Goal: Communication & Community: Share content

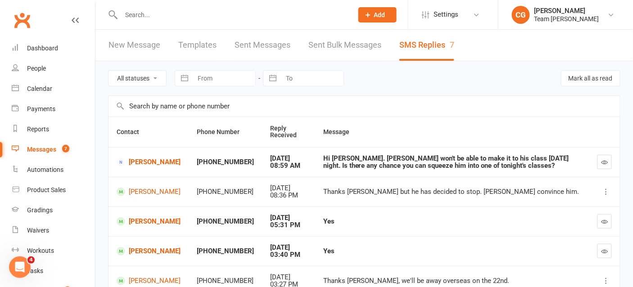
click at [46, 148] on div "Messages" at bounding box center [41, 149] width 29 height 7
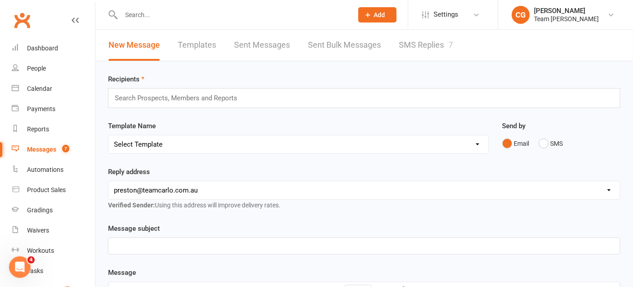
click at [193, 43] on link "Templates" at bounding box center [197, 45] width 38 height 31
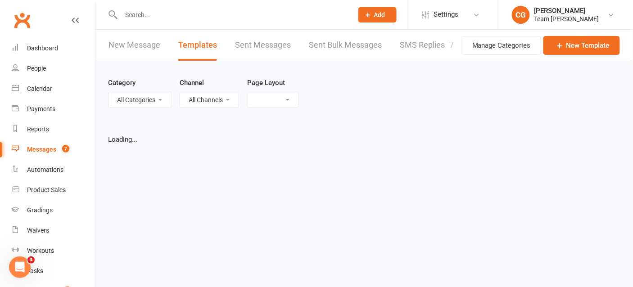
select select "list"
select select "25"
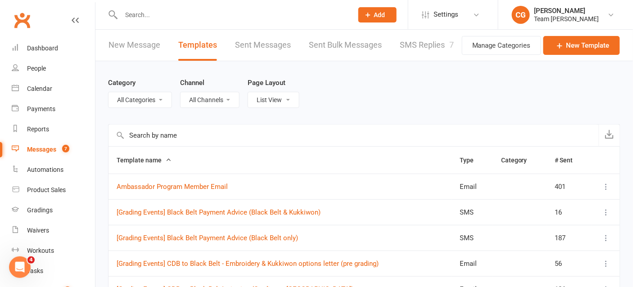
click at [126, 45] on link "New Message" at bounding box center [134, 45] width 52 height 31
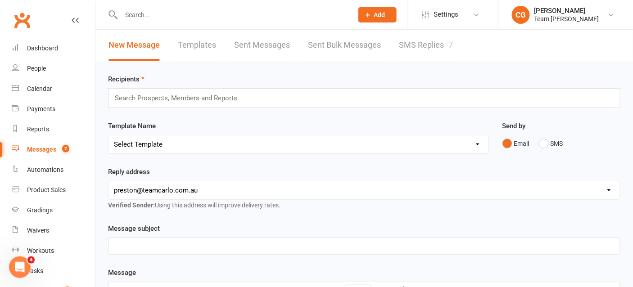
click at [211, 100] on input "text" at bounding box center [180, 98] width 132 height 12
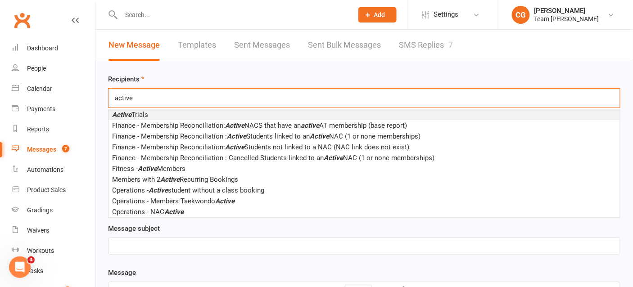
click at [144, 96] on input "active" at bounding box center [129, 98] width 31 height 12
type input "active"
click at [33, 124] on link "Reports" at bounding box center [53, 129] width 83 height 20
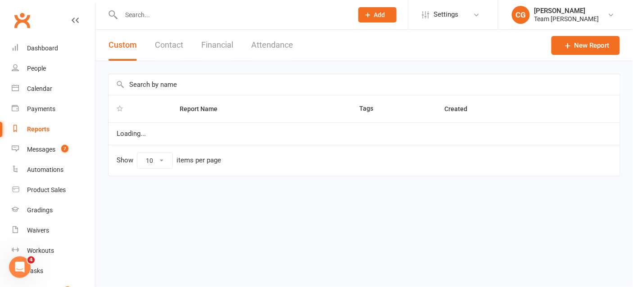
select select "100"
click at [164, 87] on input "text" at bounding box center [363, 84] width 511 height 21
drag, startPoint x: 188, startPoint y: 83, endPoint x: 98, endPoint y: 83, distance: 90.5
click at [98, 83] on div "team carolo ac Report Name Tags Created No reports found Show 10 25 50 100 item…" at bounding box center [364, 131] width 538 height 140
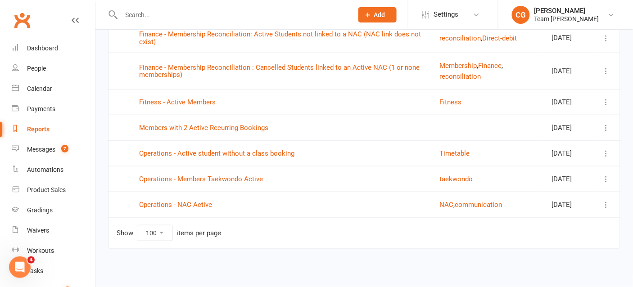
scroll to position [196, 0]
type input "active"
click at [199, 179] on link "Operations - Members Taekwondo Active" at bounding box center [201, 179] width 124 height 8
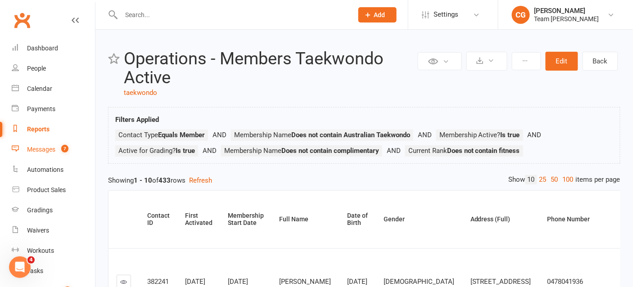
click at [41, 149] on div "Messages" at bounding box center [41, 149] width 28 height 7
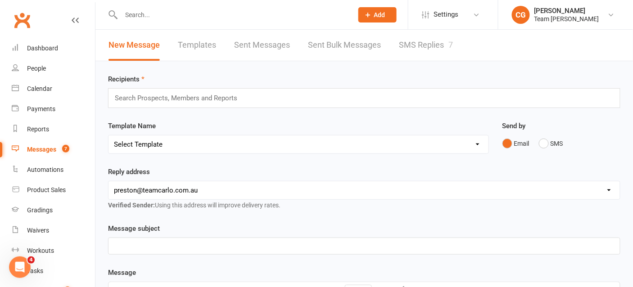
click at [172, 100] on input "text" at bounding box center [180, 98] width 132 height 12
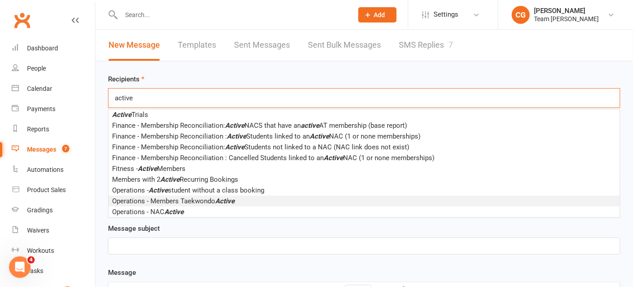
type input "active"
click at [197, 201] on span "Operations - Members Taekwondo Active" at bounding box center [173, 201] width 122 height 8
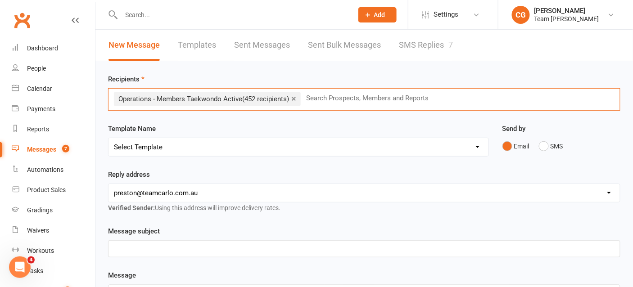
click at [217, 189] on select "hello@clubworx.com preston@teamcarlo.com.au carlo+preston@teamcarlo.com.au carl…" at bounding box center [363, 193] width 511 height 18
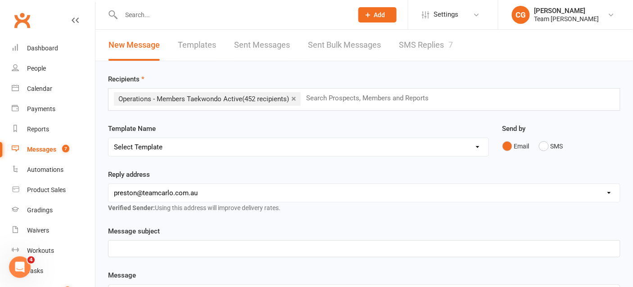
select select "6"
click at [108, 184] on select "hello@clubworx.com preston@teamcarlo.com.au carlo+preston@teamcarlo.com.au carl…" at bounding box center [363, 193] width 511 height 18
click at [146, 248] on p "﻿" at bounding box center [364, 249] width 501 height 11
drag, startPoint x: 243, startPoint y: 248, endPoint x: 187, endPoint y: 245, distance: 55.4
click at [187, 245] on p "Term 4 Important Dates & Information" at bounding box center [364, 249] width 501 height 11
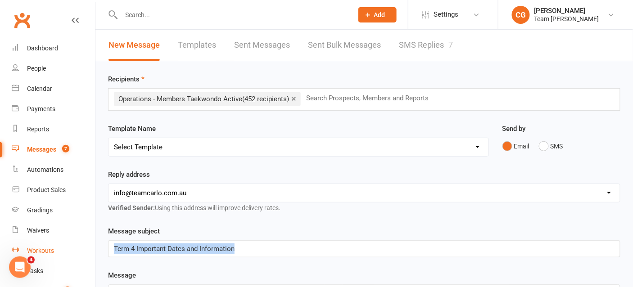
drag, startPoint x: 250, startPoint y: 248, endPoint x: 93, endPoint y: 245, distance: 157.6
click at [92, 245] on ui-view "Prospect Member Non-attending contact Class / event Appointment Grading event T…" at bounding box center [316, 288] width 633 height 572
click at [140, 17] on input "text" at bounding box center [232, 15] width 228 height 13
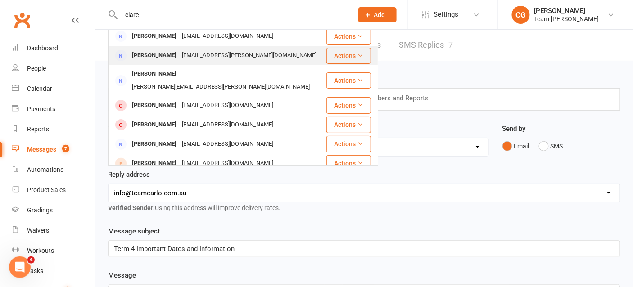
scroll to position [5, 0]
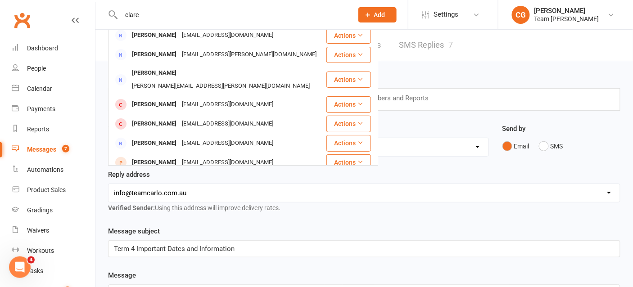
type input "clare"
click at [293, 213] on div "Reply address hello@clubworx.com preston@teamcarlo.com.au carlo+preston@teamcar…" at bounding box center [364, 197] width 526 height 57
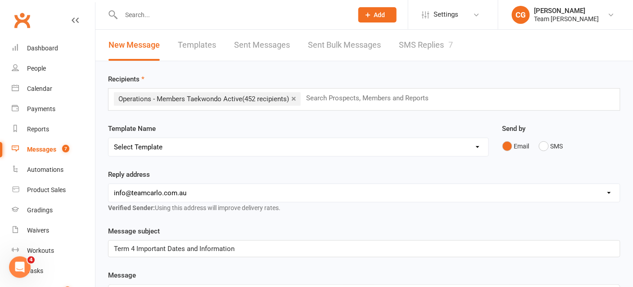
click at [199, 246] on span "Term 4 Important Dates and Information" at bounding box center [174, 249] width 121 height 8
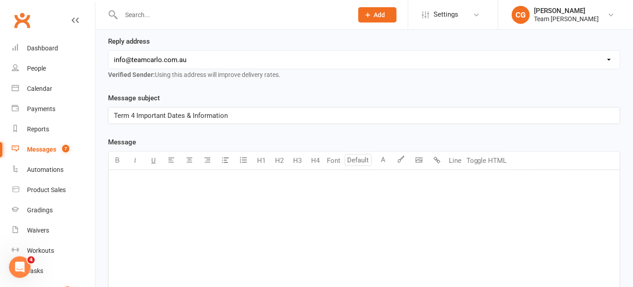
scroll to position [136, 0]
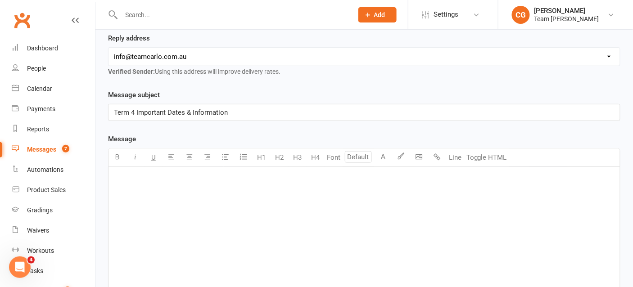
click at [163, 185] on div "﻿" at bounding box center [363, 234] width 511 height 135
click at [422, 157] on body "Prospect Member Non-attending contact Class / event Appointment Grading event T…" at bounding box center [316, 152] width 633 height 572
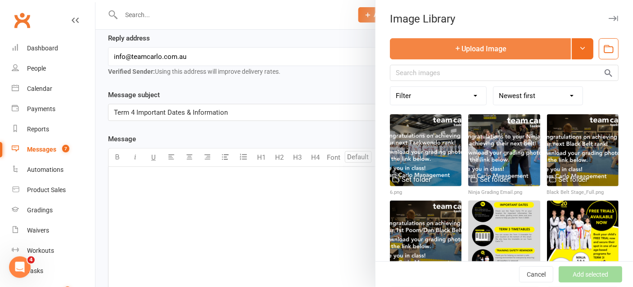
click at [489, 52] on button "Upload Image" at bounding box center [480, 48] width 181 height 21
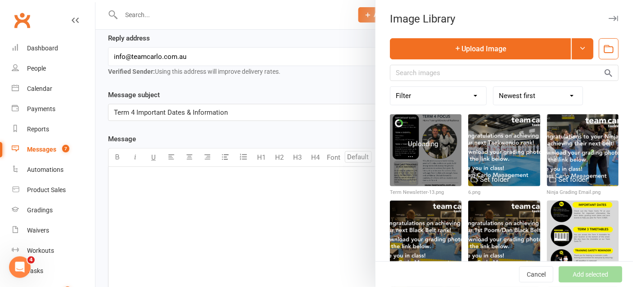
click at [428, 167] on div at bounding box center [426, 150] width 72 height 72
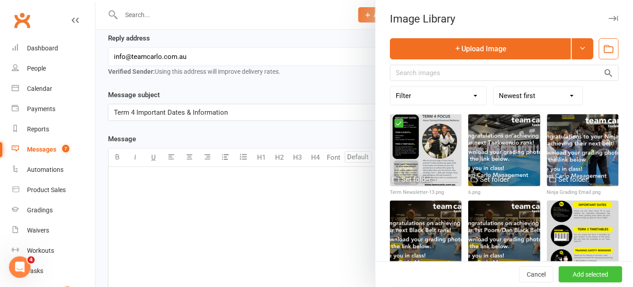
click at [584, 272] on button "Add selected" at bounding box center [590, 275] width 63 height 16
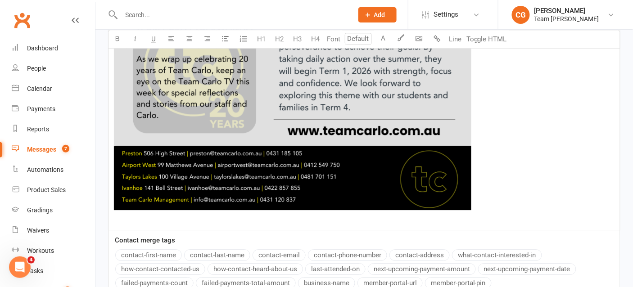
scroll to position [617, 0]
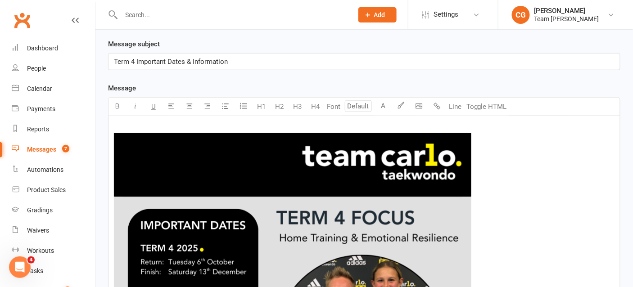
scroll to position [206, 0]
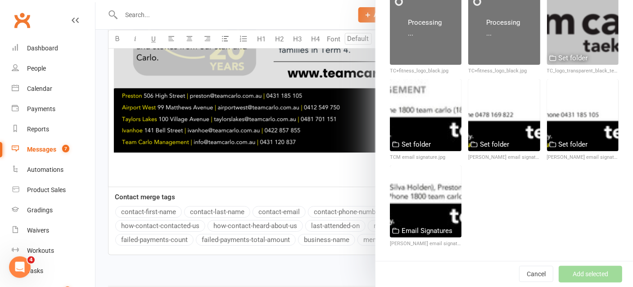
scroll to position [718, 0]
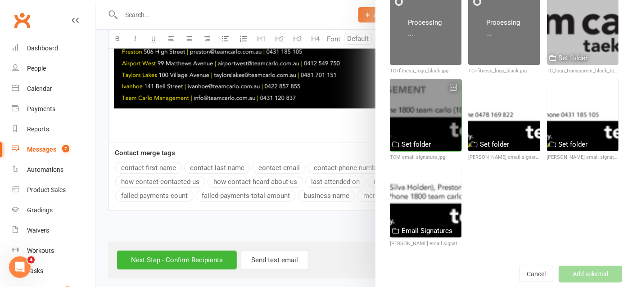
click at [429, 120] on div at bounding box center [426, 115] width 72 height 72
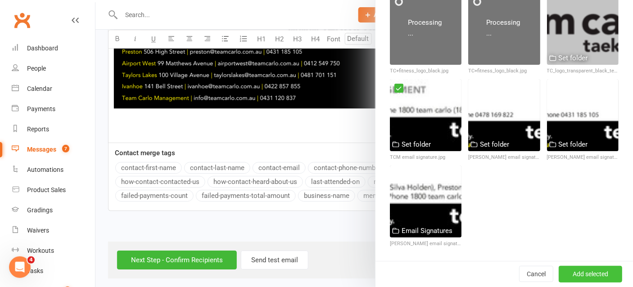
click at [597, 277] on button "Add selected" at bounding box center [590, 274] width 63 height 16
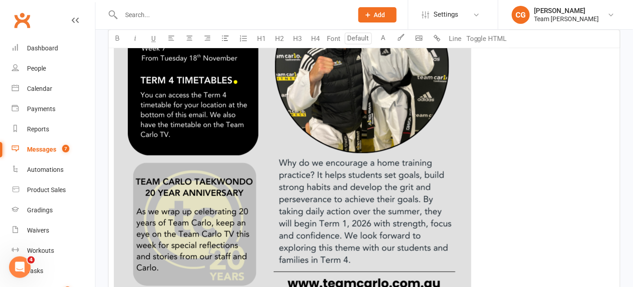
click at [345, 135] on img at bounding box center [292, 111] width 357 height 506
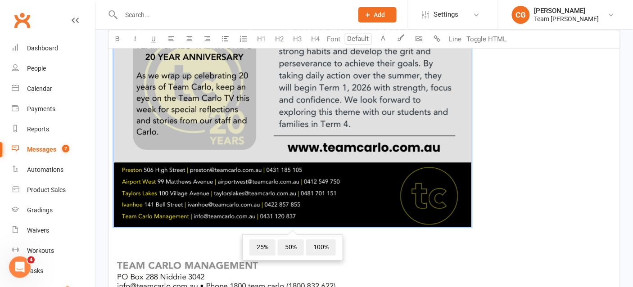
scroll to position [600, 0]
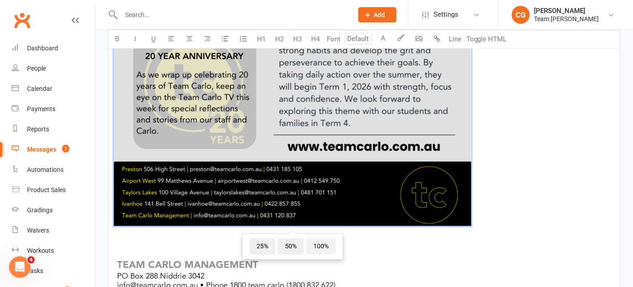
click at [317, 243] on span "100%" at bounding box center [321, 247] width 30 height 16
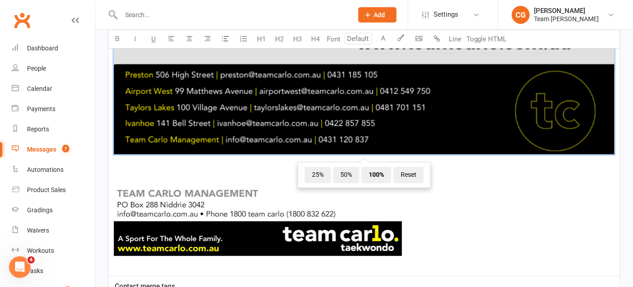
scroll to position [1008, 0]
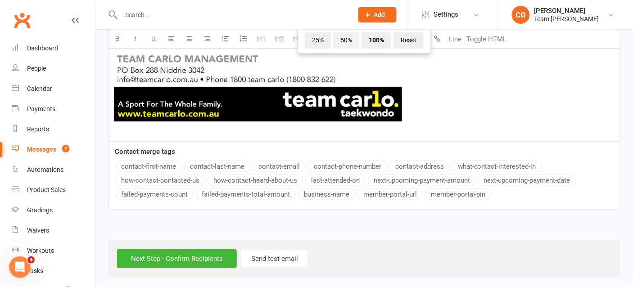
click at [348, 37] on span "50%" at bounding box center [346, 40] width 26 height 16
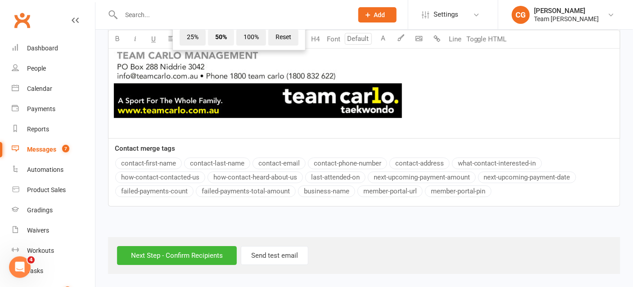
scroll to position [654, 0]
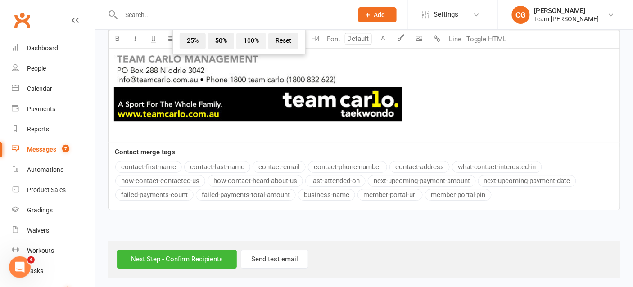
click at [252, 37] on span "100%" at bounding box center [251, 41] width 30 height 16
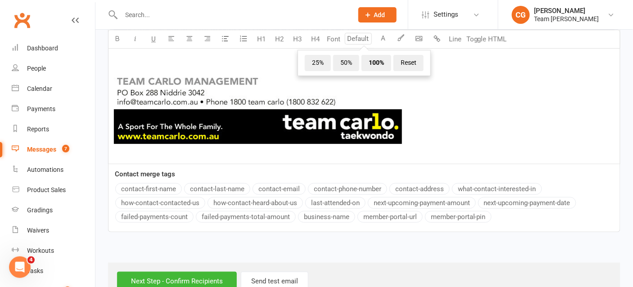
scroll to position [976, 0]
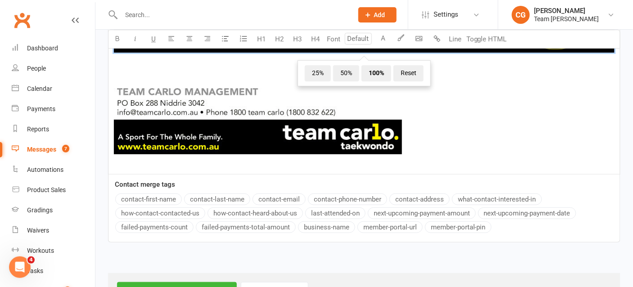
click at [313, 140] on img at bounding box center [258, 117] width 288 height 73
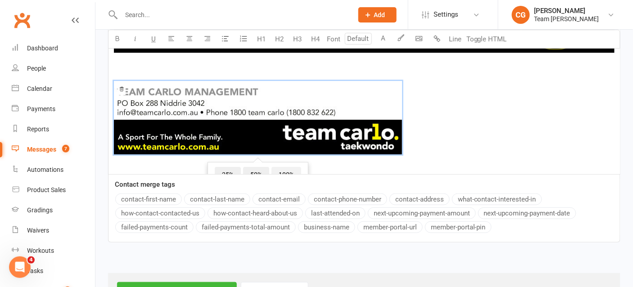
click at [289, 168] on span "100%" at bounding box center [286, 175] width 30 height 16
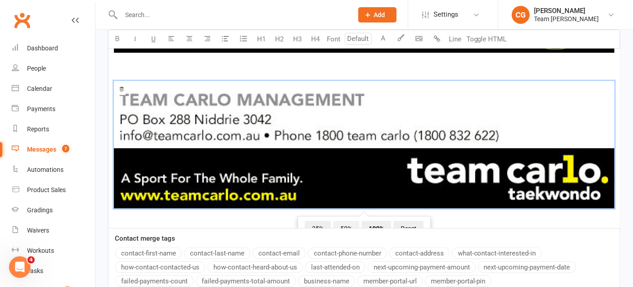
click at [352, 226] on span "50%" at bounding box center [346, 229] width 26 height 16
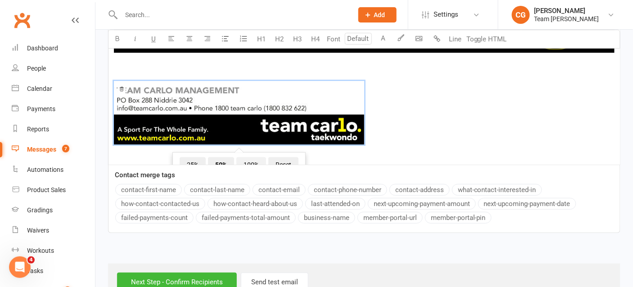
click at [255, 157] on span "100%" at bounding box center [251, 165] width 30 height 16
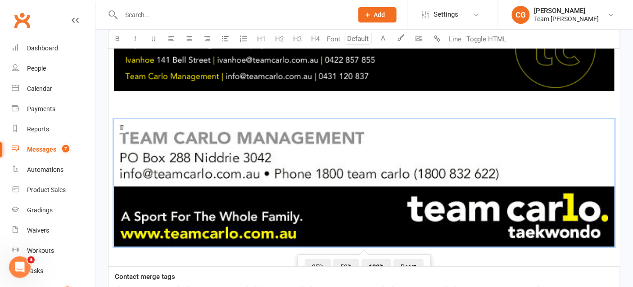
scroll to position [936, 0]
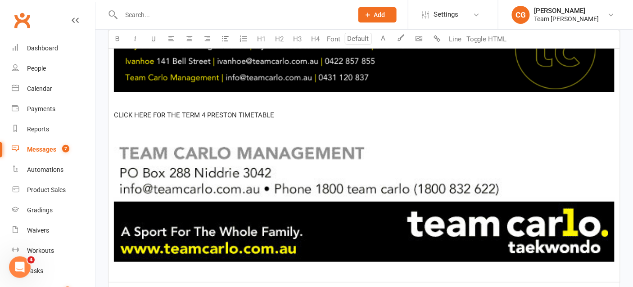
click at [239, 112] on span "CLICK HERE FOR THE TERM 4 PRESTON TIMETABLE" at bounding box center [194, 115] width 160 height 8
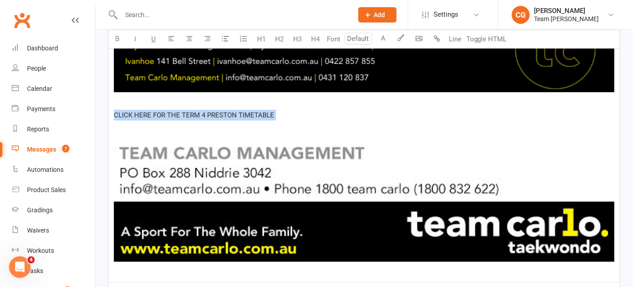
click at [239, 112] on span "CLICK HERE FOR THE TERM 4 PRESTON TIMETABLE" at bounding box center [194, 115] width 160 height 8
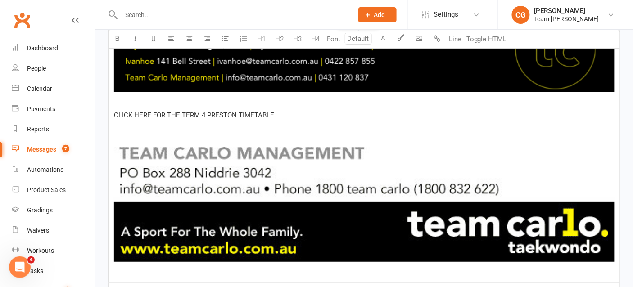
click at [362, 39] on input "number" at bounding box center [358, 39] width 27 height 12
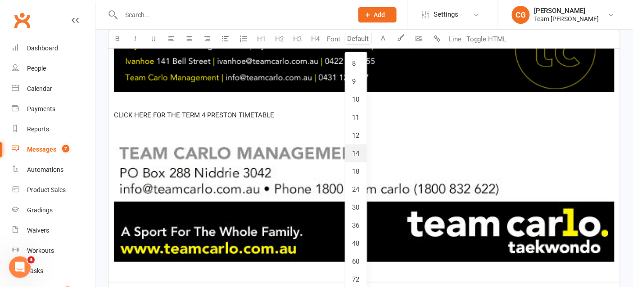
click at [360, 152] on link "14" at bounding box center [356, 154] width 22 height 18
click at [355, 40] on input "14" at bounding box center [358, 39] width 27 height 12
type input "16"
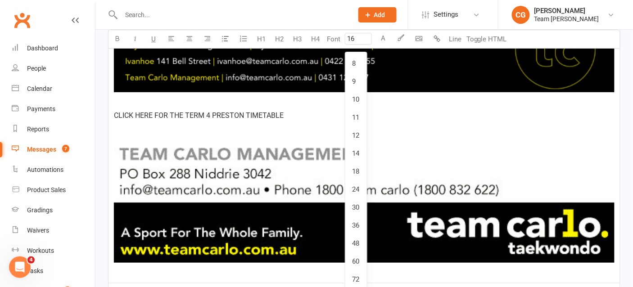
click at [312, 110] on p "CLICK HERE FOR THE TERM 4 PRESTON TIMETABLE" at bounding box center [364, 116] width 501 height 12
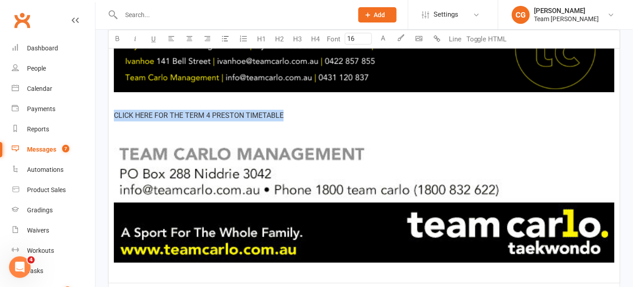
drag, startPoint x: 287, startPoint y: 109, endPoint x: 108, endPoint y: 114, distance: 179.2
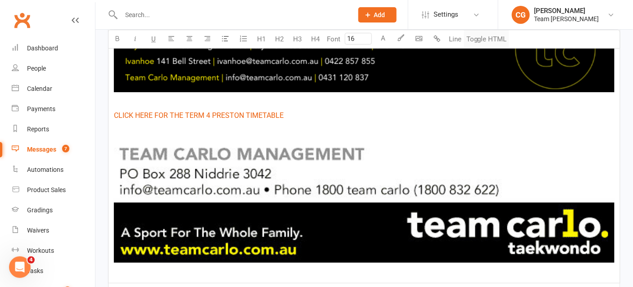
click at [494, 33] on button "Toggle HTML" at bounding box center [486, 39] width 45 height 18
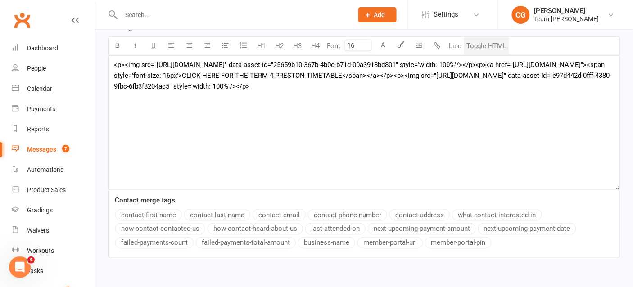
scroll to position [245, 0]
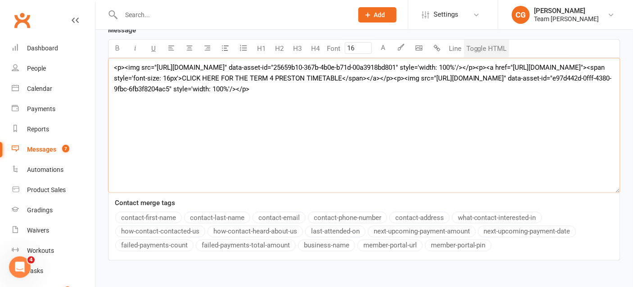
drag, startPoint x: 428, startPoint y: 108, endPoint x: 203, endPoint y: 6, distance: 247.4
click at [203, 6] on ui-view "Prospect Member Non-attending contact Class / event Appointment Grading event T…" at bounding box center [316, 43] width 633 height 572
click at [491, 44] on button "Toggle HTML" at bounding box center [486, 49] width 45 height 18
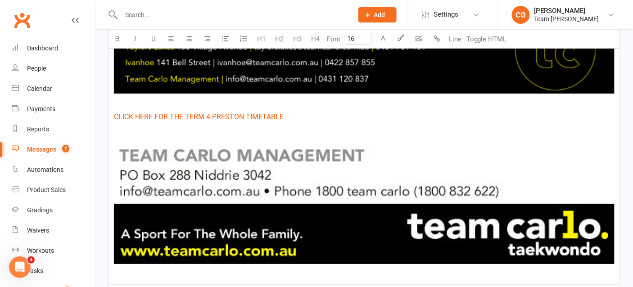
scroll to position [923, 0]
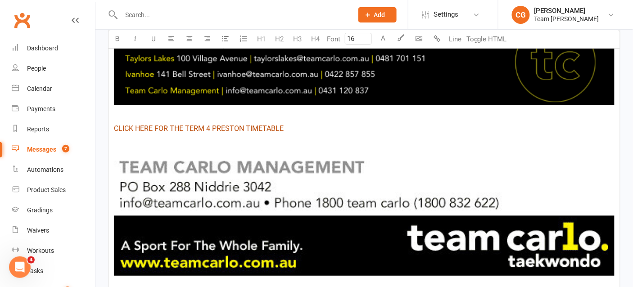
click at [276, 125] on span "CLICK HERE FOR THE TERM 4 PRESTON TIMETABLE" at bounding box center [199, 128] width 170 height 9
click at [304, 130] on p "﻿ $ CLICK HERE FOR THE TERM 4 PRESTON TIMETABLE $ ﻿" at bounding box center [364, 129] width 501 height 12
click at [302, 128] on p "﻿ $ CLICK HERE FOR THE TERM 4 PRESTON TIMETABLE $ ﻿" at bounding box center [364, 129] width 501 height 12
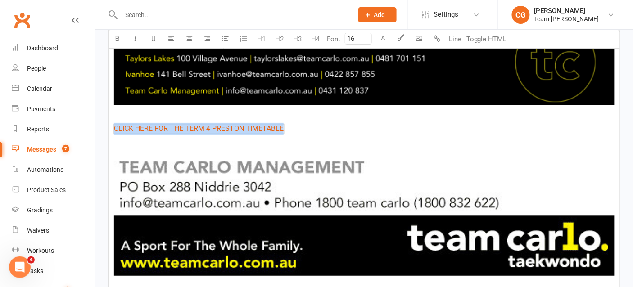
click at [302, 128] on p "﻿ $ CLICK HERE FOR THE TERM 4 PRESTON TIMETABLE $ ﻿" at bounding box center [364, 129] width 501 height 12
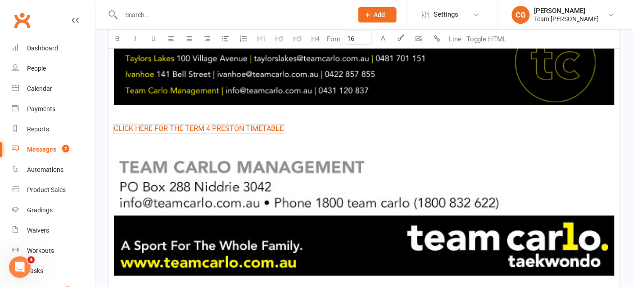
click at [359, 36] on input "16" at bounding box center [358, 39] width 27 height 12
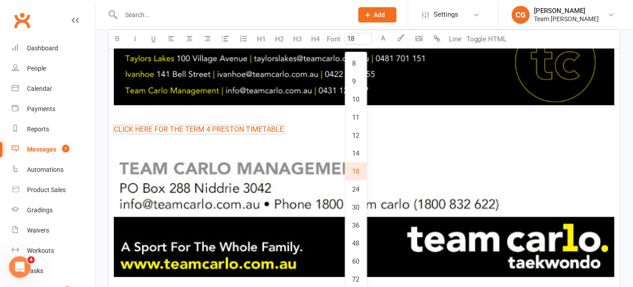
type input "18"
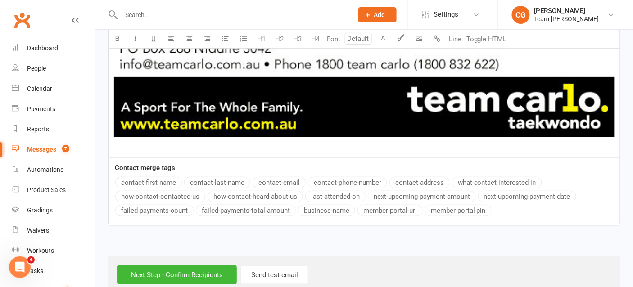
scroll to position [1078, 0]
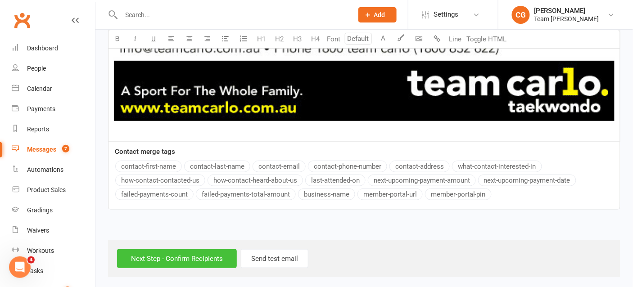
click at [198, 256] on input "Next Step - Confirm Recipients" at bounding box center [177, 258] width 120 height 19
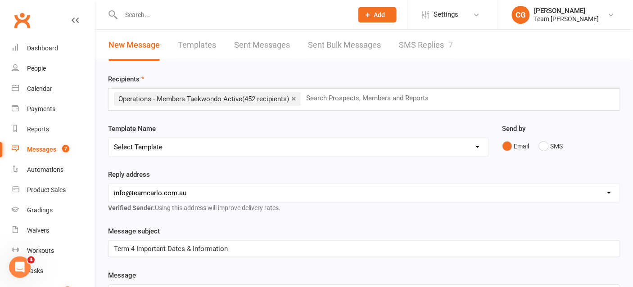
click at [137, 247] on span "Term 4 Important Dates & Information" at bounding box center [171, 249] width 114 height 8
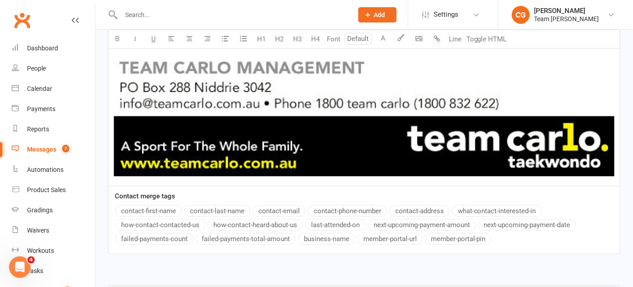
scroll to position [1026, 0]
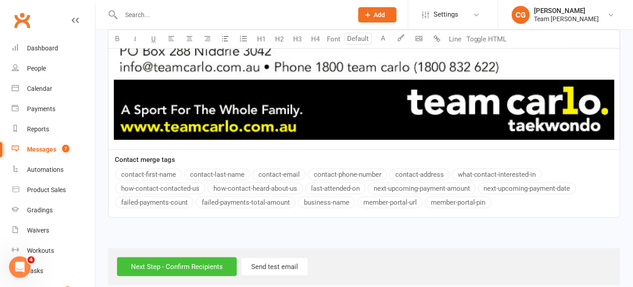
click at [179, 264] on input "Next Step - Confirm Recipients" at bounding box center [177, 267] width 120 height 19
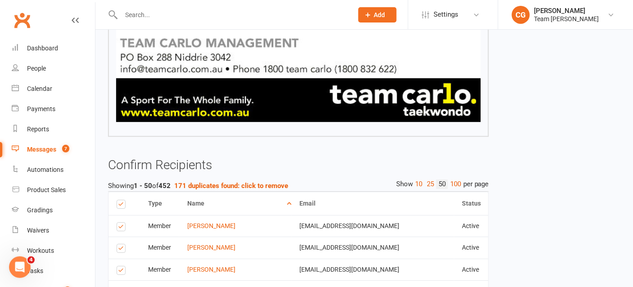
scroll to position [685, 0]
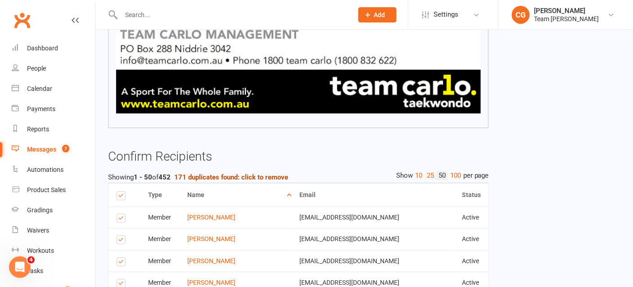
click at [219, 176] on strong "171 duplicates found: click to remove" at bounding box center [231, 177] width 114 height 8
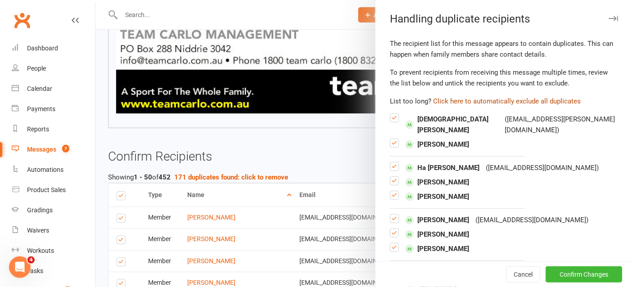
click at [500, 98] on button "Click here to automatically exclude all duplicates" at bounding box center [507, 101] width 148 height 11
click at [576, 272] on button "Confirm Changes" at bounding box center [584, 275] width 77 height 16
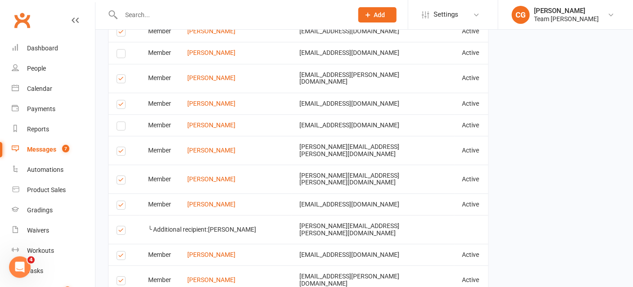
scroll to position [1902, 0]
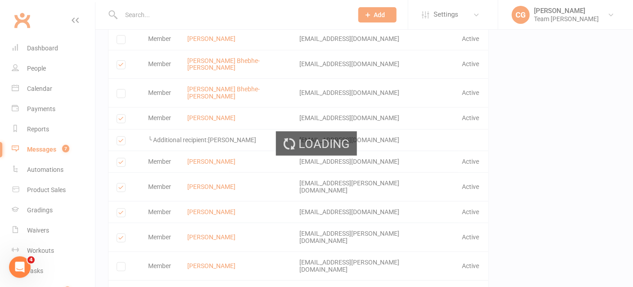
scroll to position [1898, 0]
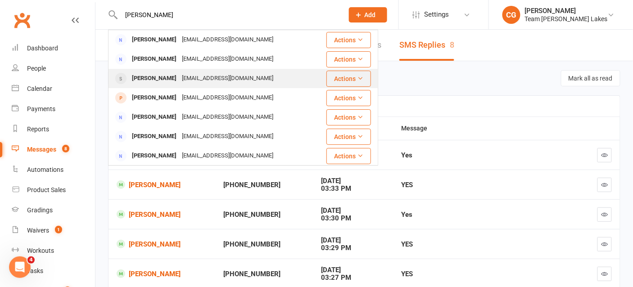
type input "hannah"
click at [171, 78] on div "Hannah Nisbet" at bounding box center [154, 78] width 50 height 13
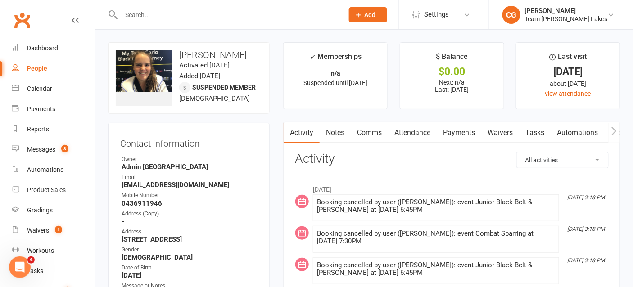
click at [563, 160] on select "All activities Bookings / Attendances Communications Notes Failed SMSes Grading…" at bounding box center [562, 160] width 91 height 15
select select "ConversationLogEntry"
click at [517, 153] on select "All activities Bookings / Attendances Communications Notes Failed SMSes Grading…" at bounding box center [562, 160] width 91 height 15
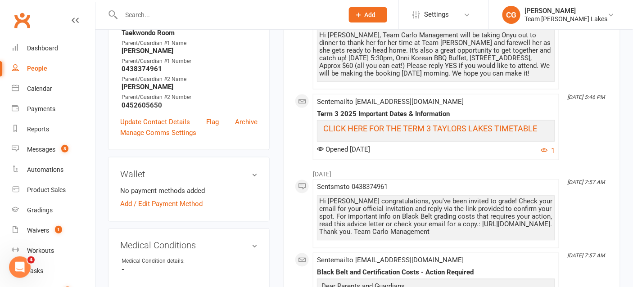
scroll to position [298, 0]
click at [42, 150] on div "Messages" at bounding box center [41, 149] width 28 height 7
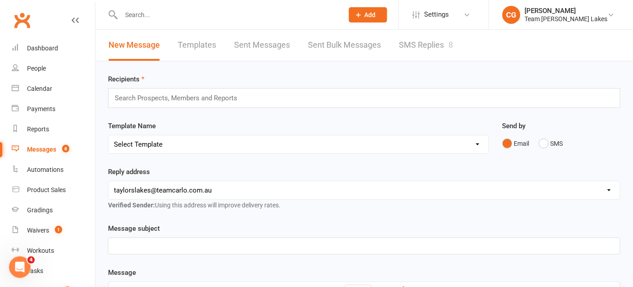
click at [163, 95] on input "text" at bounding box center [180, 98] width 132 height 12
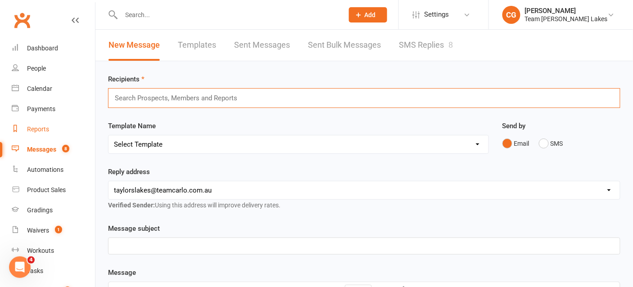
click at [36, 127] on div "Reports" at bounding box center [38, 129] width 22 height 7
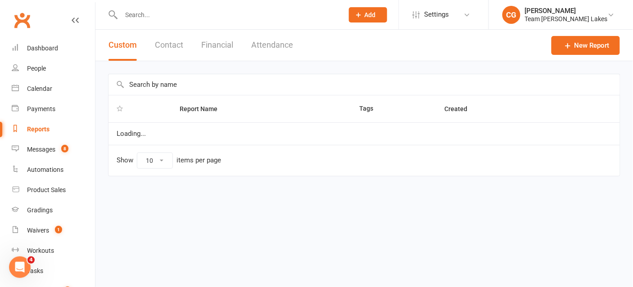
select select "50"
click at [197, 85] on input "text" at bounding box center [363, 84] width 511 height 21
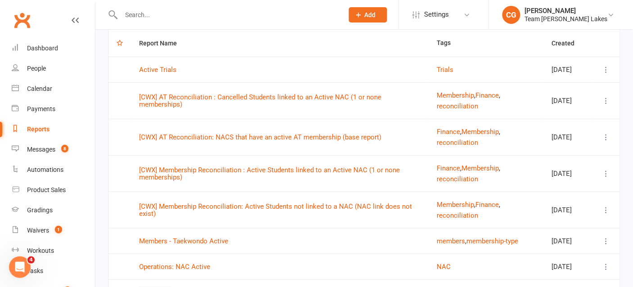
scroll to position [133, 0]
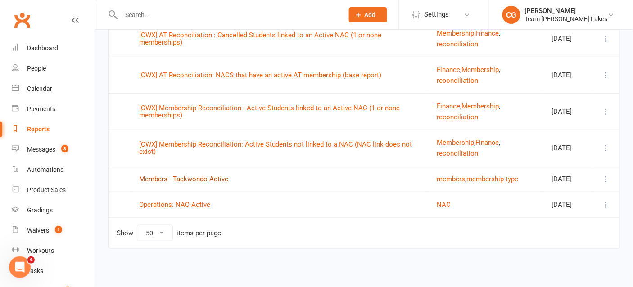
type input "active"
click at [197, 181] on link "Members - Taekwondo Active" at bounding box center [183, 179] width 89 height 8
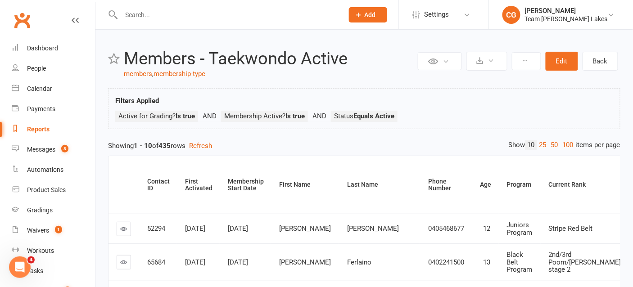
click at [42, 126] on div "Reports" at bounding box center [38, 129] width 23 height 7
select select "50"
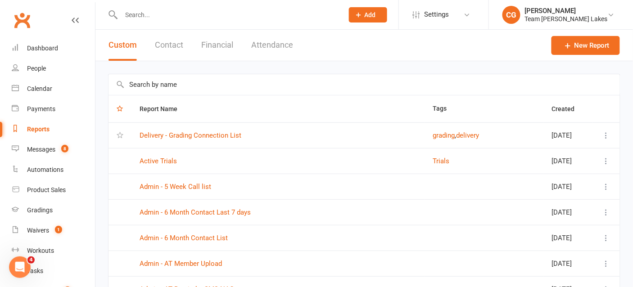
click at [179, 86] on input "text" at bounding box center [363, 84] width 511 height 21
click at [41, 145] on link "Messages 8" at bounding box center [53, 150] width 83 height 20
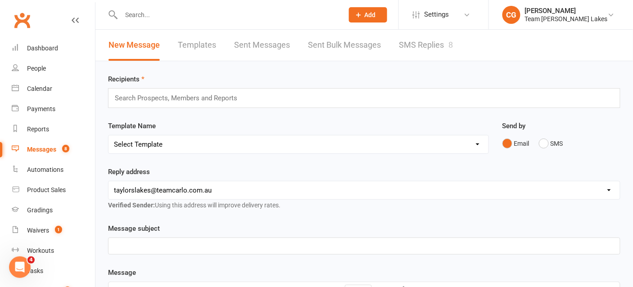
click at [150, 90] on div "Search Prospects, Members and Reports" at bounding box center [364, 98] width 512 height 20
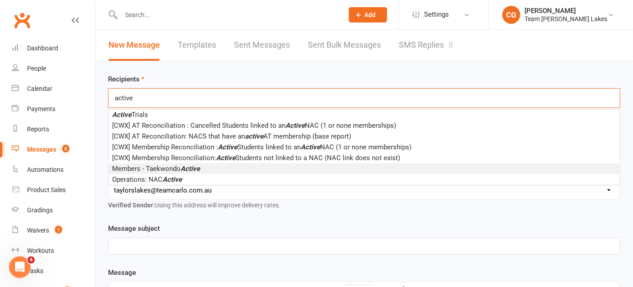
type input "active"
click at [171, 167] on span "Members - Taekwondo Active" at bounding box center [156, 169] width 88 height 8
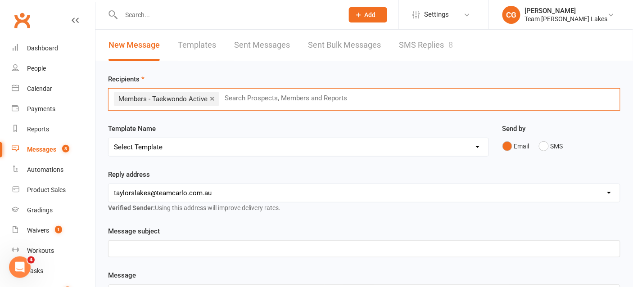
click at [149, 145] on select "Select Template [SMS] Delivery - Class change advice [SMS] Direct Debit - AT Pa…" at bounding box center [298, 147] width 380 height 18
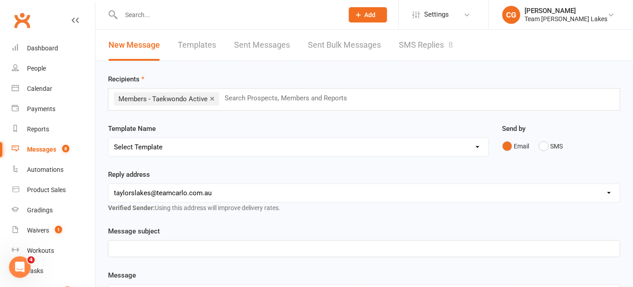
click at [108, 138] on select "Select Template [SMS] Delivery - Class change advice [SMS] Direct Debit - AT Pa…" at bounding box center [298, 147] width 380 height 18
click at [275, 193] on select "hello@clubworx.com taylorslakes@teamcarlo.com.au carlo@teamcarlo.com.au carlo+t…" at bounding box center [363, 193] width 511 height 18
select select "6"
click at [108, 184] on select "hello@clubworx.com taylorslakes@teamcarlo.com.au carlo@teamcarlo.com.au carlo+t…" at bounding box center [363, 193] width 511 height 18
click at [194, 249] on p "﻿" at bounding box center [364, 249] width 501 height 11
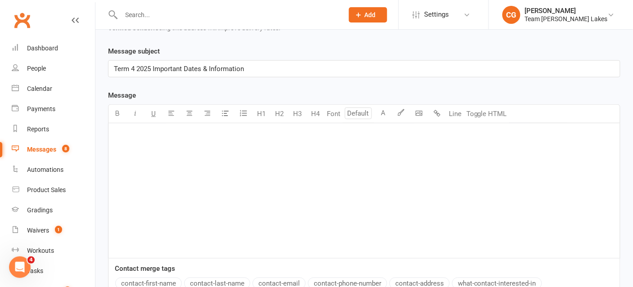
scroll to position [234, 0]
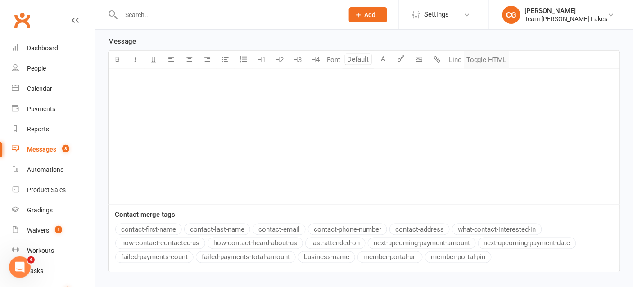
click at [487, 57] on button "Toggle HTML" at bounding box center [486, 60] width 45 height 18
click at [203, 90] on textarea at bounding box center [364, 136] width 512 height 135
paste textarea "https://live.staticflickr.com/65535/54790641648_59dddd1889_b.jpg"
type textarea "https://live.staticflickr.com/65535/54790641648_59dddd1889_b.jpg"
drag, startPoint x: 328, startPoint y: 90, endPoint x: 114, endPoint y: 73, distance: 214.5
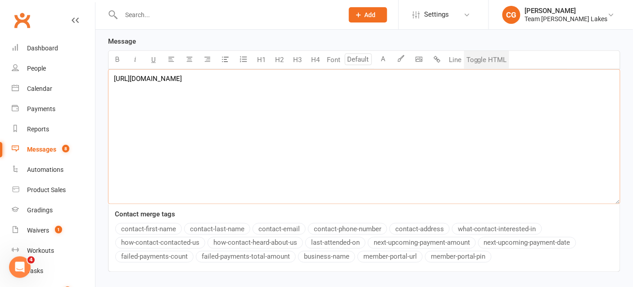
click at [114, 73] on textarea "https://live.staticflickr.com/65535/54790641648_59dddd1889_b.jpg" at bounding box center [364, 136] width 512 height 135
click at [417, 55] on body "Prospect Member Non-attending contact Class / event Appointment Grading event T…" at bounding box center [316, 54] width 633 height 572
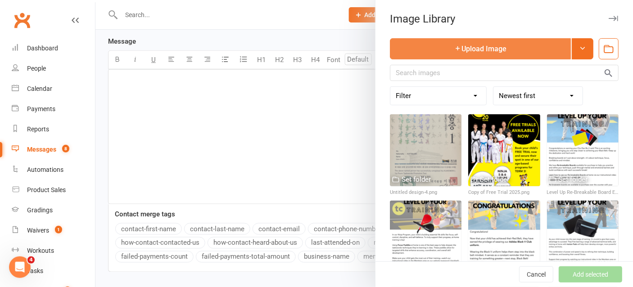
click at [461, 46] on button "Upload Image" at bounding box center [480, 48] width 181 height 21
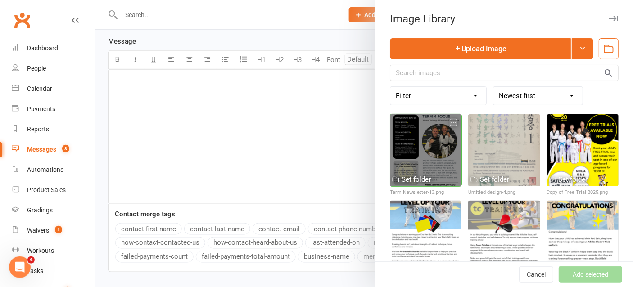
click at [409, 139] on div at bounding box center [426, 150] width 72 height 72
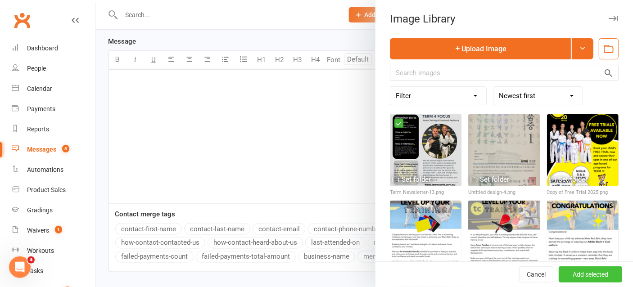
click at [602, 276] on button "Add selected" at bounding box center [590, 275] width 63 height 16
type textarea "<p><img src="https://assets.clubworx.com/assets/868/attached/85b90305-c5ab-4105…"
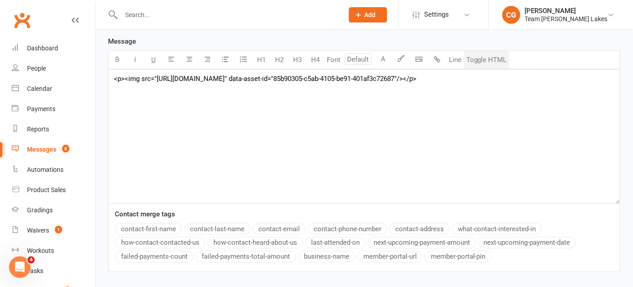
click at [482, 55] on button "Toggle HTML" at bounding box center [486, 60] width 45 height 18
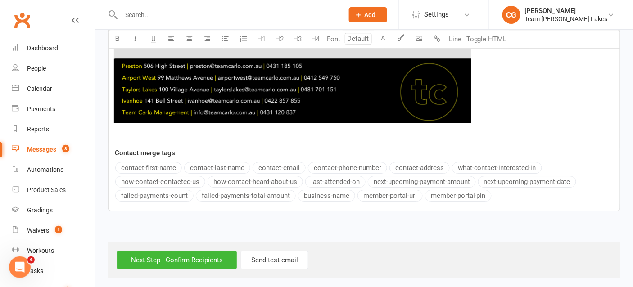
scroll to position [695, 0]
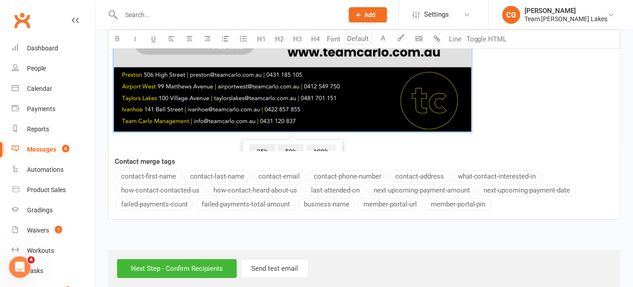
click at [321, 146] on span "100%" at bounding box center [321, 152] width 30 height 16
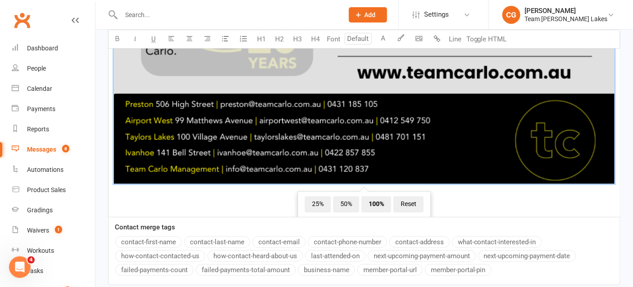
scroll to position [907, 0]
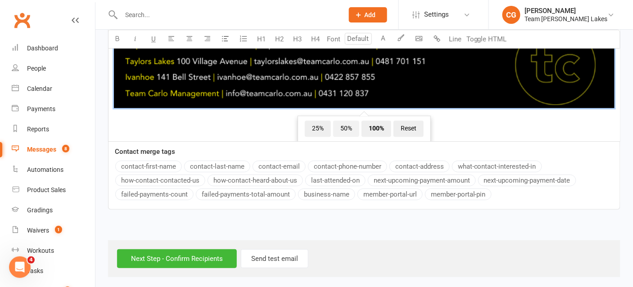
click at [343, 123] on span "50%" at bounding box center [346, 129] width 26 height 16
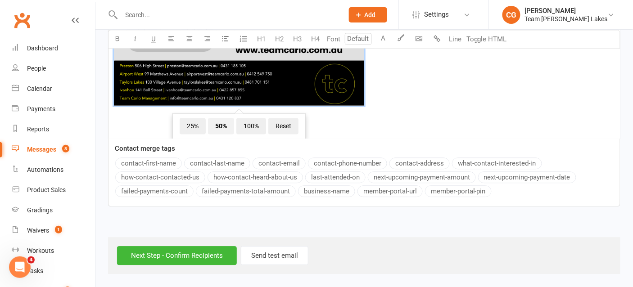
scroll to position [552, 0]
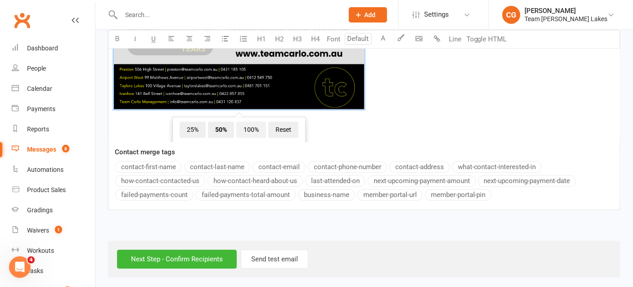
click at [253, 124] on span "100%" at bounding box center [251, 130] width 30 height 16
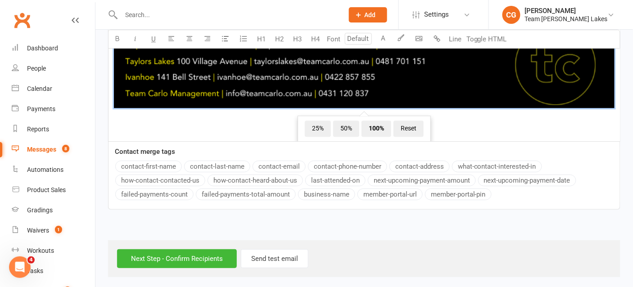
scroll to position [0, 0]
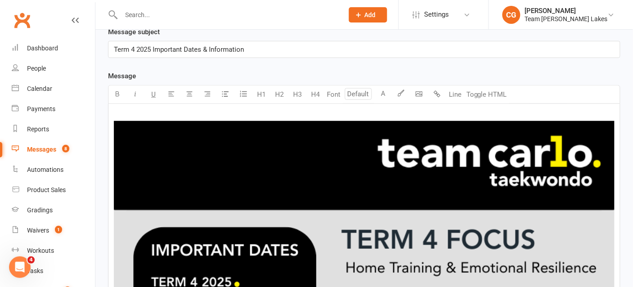
scroll to position [197, 0]
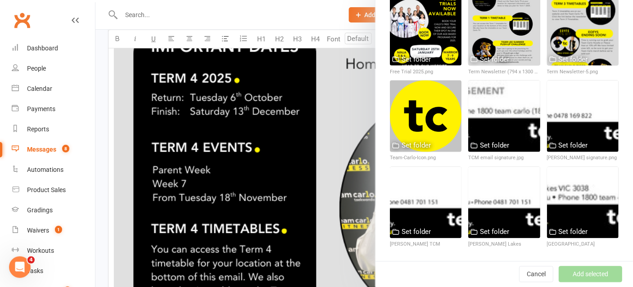
scroll to position [921, 0]
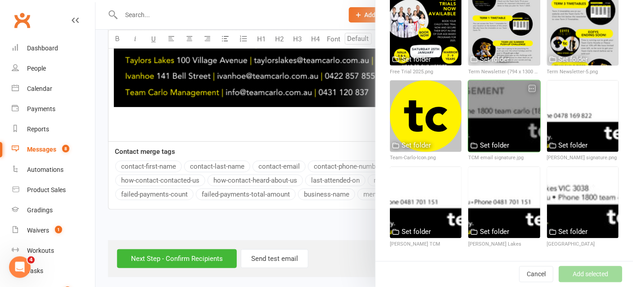
click at [513, 116] on div at bounding box center [504, 117] width 72 height 72
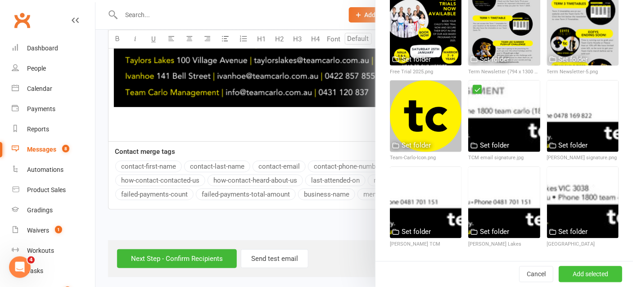
click at [599, 271] on button "Add selected" at bounding box center [590, 275] width 63 height 16
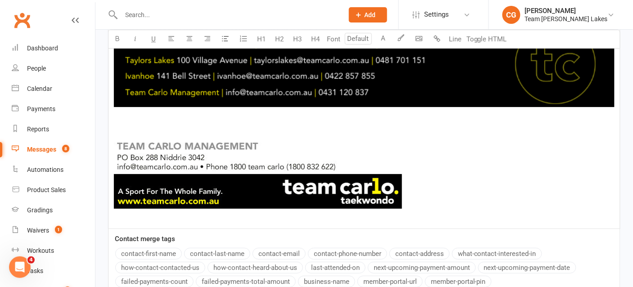
scroll to position [950, 0]
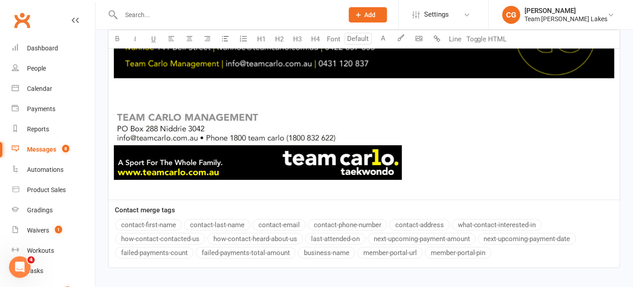
click at [289, 167] on img at bounding box center [258, 143] width 288 height 73
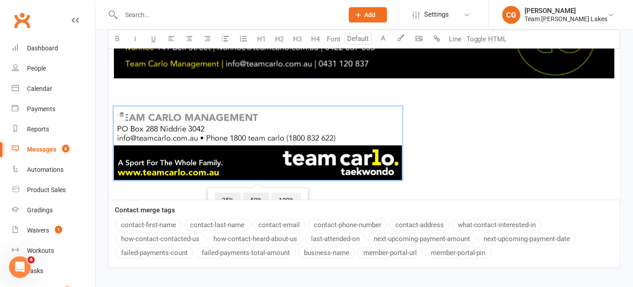
click at [284, 193] on span "100%" at bounding box center [286, 201] width 30 height 16
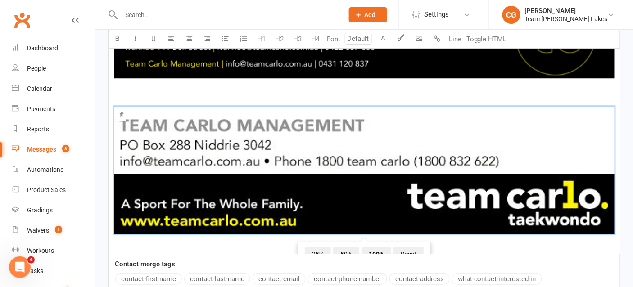
scroll to position [13, 0]
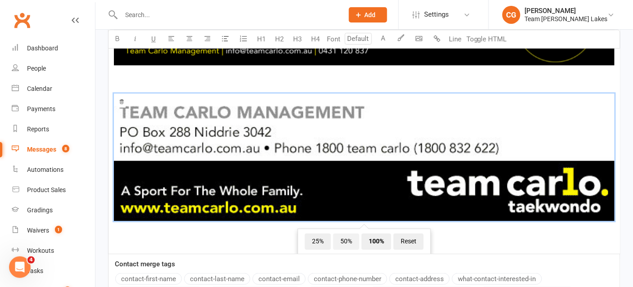
click at [349, 241] on span "50%" at bounding box center [346, 242] width 26 height 16
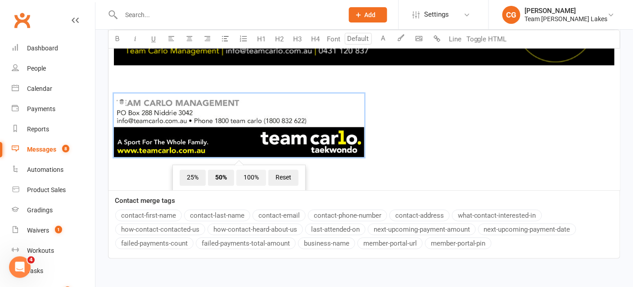
click at [251, 175] on span "100%" at bounding box center [251, 178] width 30 height 16
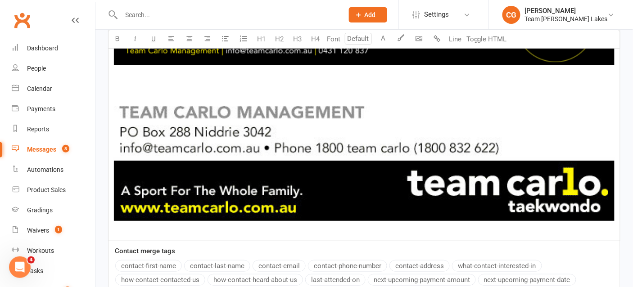
scroll to position [0, 0]
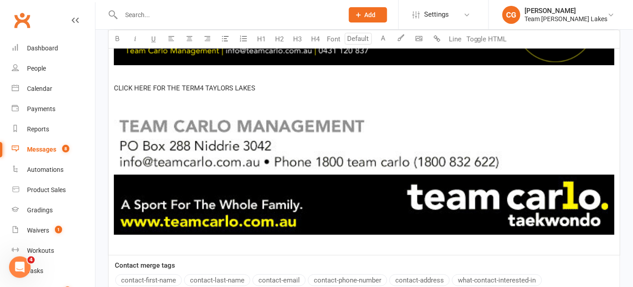
click at [197, 86] on span "CLICK HERE FOR THE TERM4 TAYLORS LAKES" at bounding box center [184, 88] width 141 height 8
click at [271, 86] on p "CLICK HERE FOR THE TERM 4 TAYLORS LAKES" at bounding box center [364, 88] width 501 height 11
click at [235, 86] on span "CLICK HERE FOR THE TERM 4 TAYLORS LAKES TIMETABLE" at bounding box center [204, 88] width 181 height 8
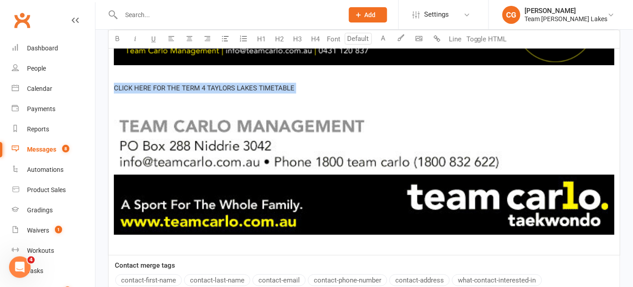
click at [235, 86] on span "CLICK HERE FOR THE TERM 4 TAYLORS LAKES TIMETABLE" at bounding box center [204, 88] width 181 height 8
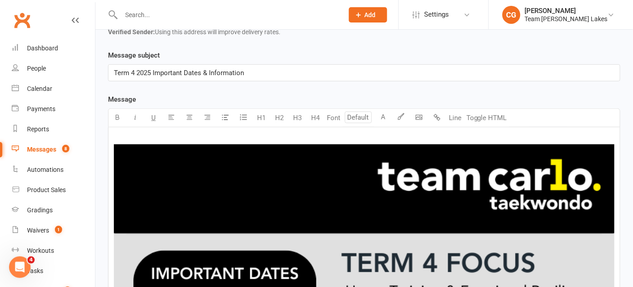
scroll to position [167, 0]
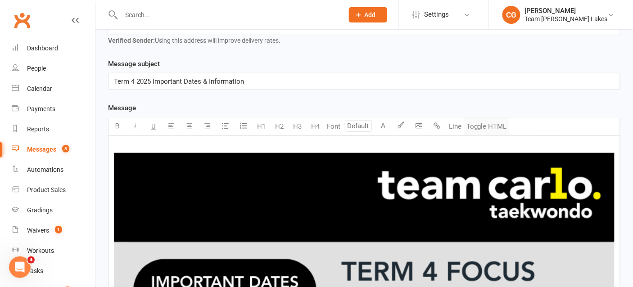
click at [490, 122] on button "Toggle HTML" at bounding box center [486, 126] width 45 height 18
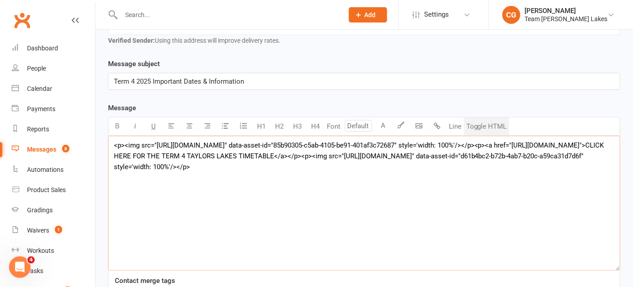
drag, startPoint x: 412, startPoint y: 187, endPoint x: 104, endPoint y: 128, distance: 314.0
click at [104, 128] on div "Message subject Term 4 2025 Important Dates & Information Message Text colour U…" at bounding box center [364, 205] width 526 height 293
click at [490, 122] on button "Toggle HTML" at bounding box center [486, 126] width 45 height 18
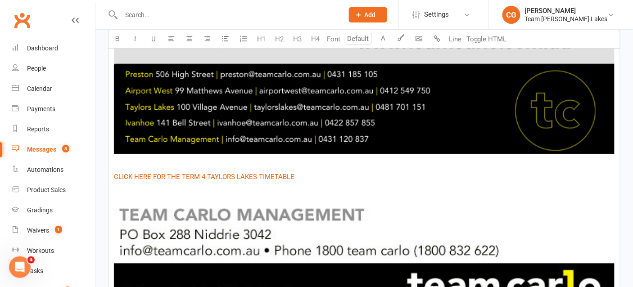
scroll to position [872, 0]
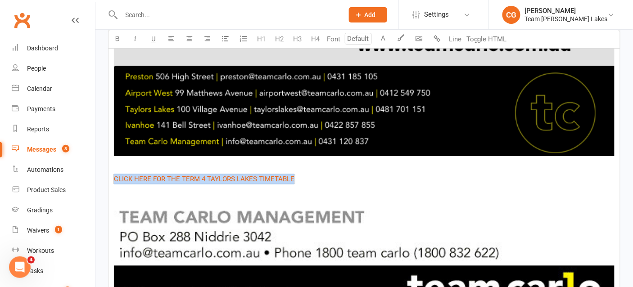
drag, startPoint x: 302, startPoint y: 179, endPoint x: 108, endPoint y: 172, distance: 194.2
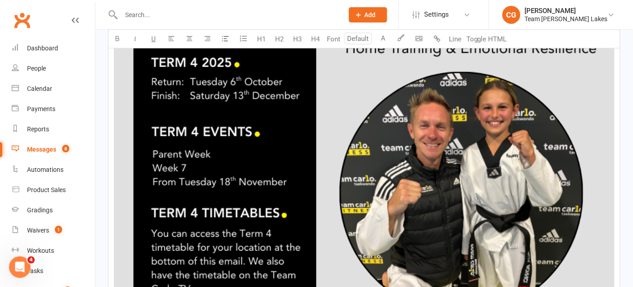
click at [370, 152] on img at bounding box center [364, 255] width 501 height 708
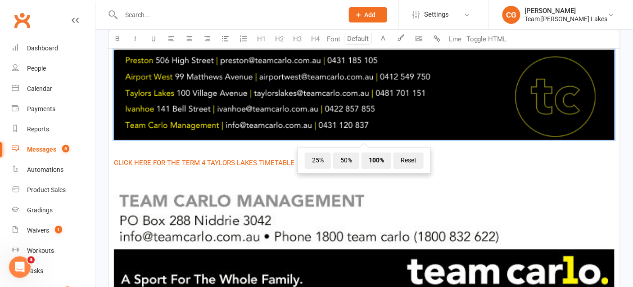
scroll to position [890, 0]
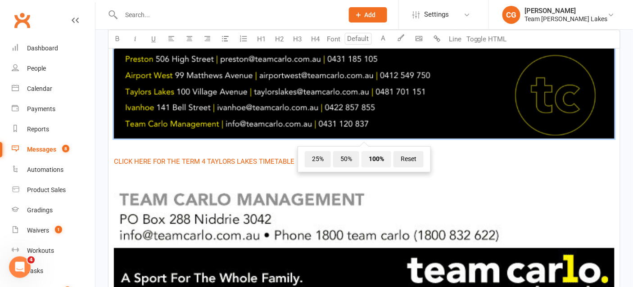
click at [378, 159] on span "100%" at bounding box center [376, 159] width 30 height 16
click at [348, 159] on span "50%" at bounding box center [346, 159] width 26 height 16
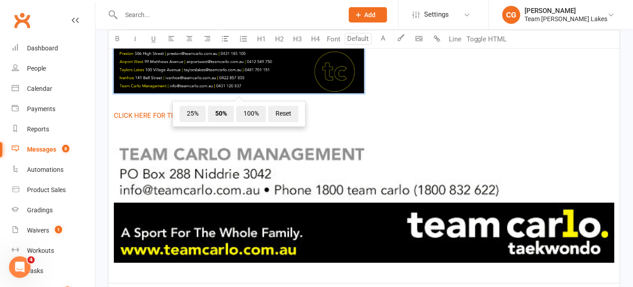
scroll to position [561, 0]
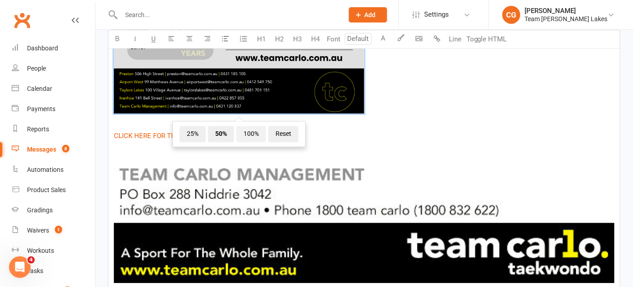
click at [250, 131] on span "100%" at bounding box center [251, 134] width 30 height 16
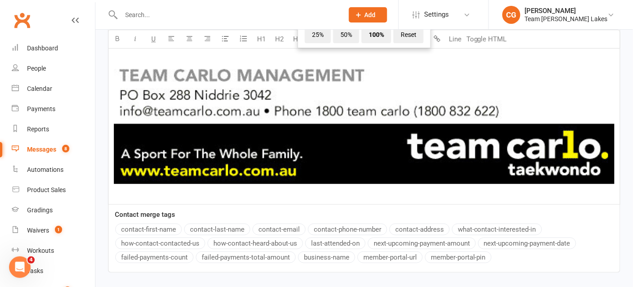
scroll to position [1014, 0]
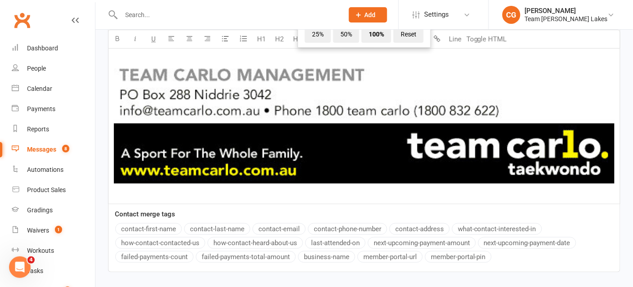
click at [335, 129] on img at bounding box center [364, 119] width 501 height 127
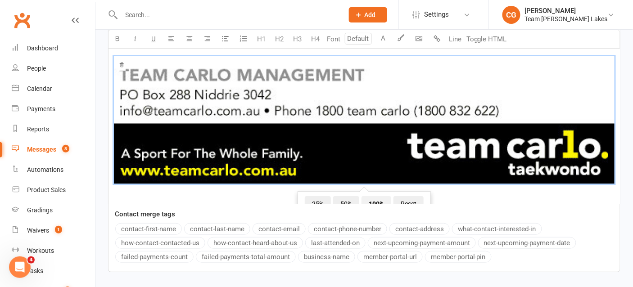
click at [379, 198] on span "100%" at bounding box center [376, 204] width 30 height 16
click at [346, 197] on span "50%" at bounding box center [346, 204] width 26 height 16
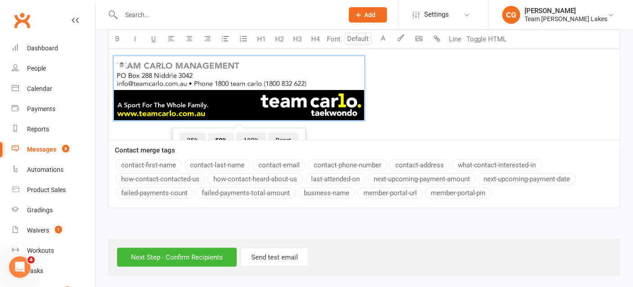
scroll to position [1013, 0]
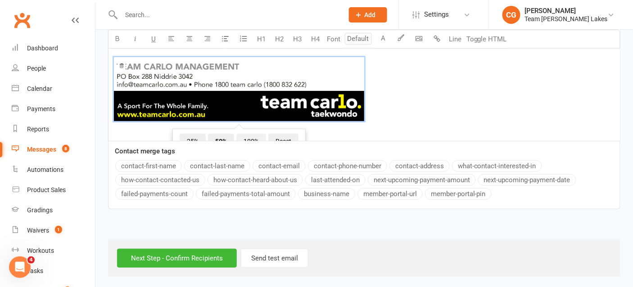
click at [254, 137] on span "100%" at bounding box center [251, 142] width 30 height 16
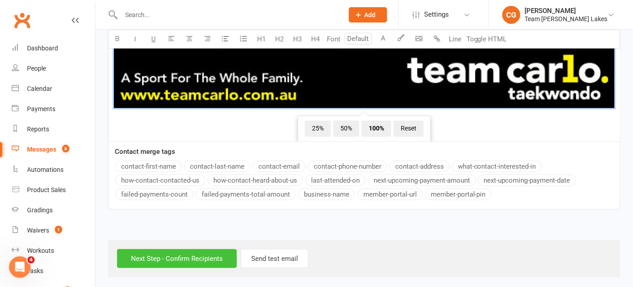
scroll to position [0, 0]
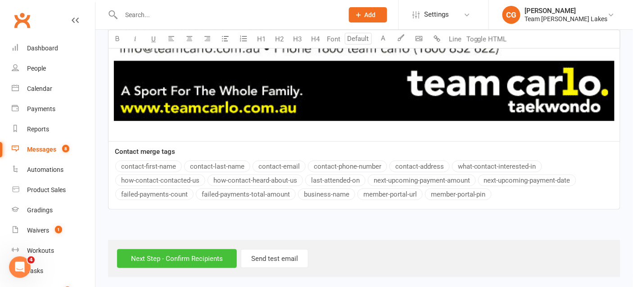
click at [188, 256] on input "Next Step - Confirm Recipients" at bounding box center [177, 258] width 120 height 19
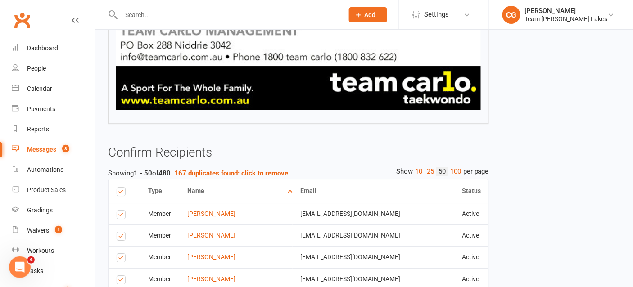
scroll to position [696, 0]
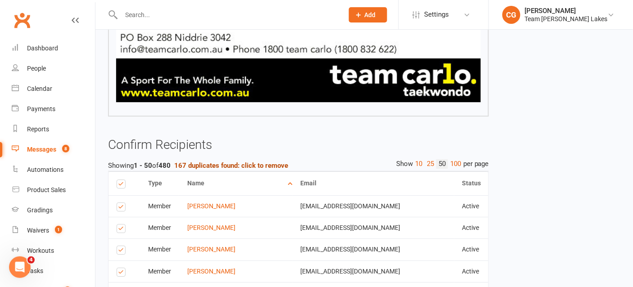
click at [202, 164] on strong "167 duplicates found: click to remove" at bounding box center [231, 166] width 114 height 8
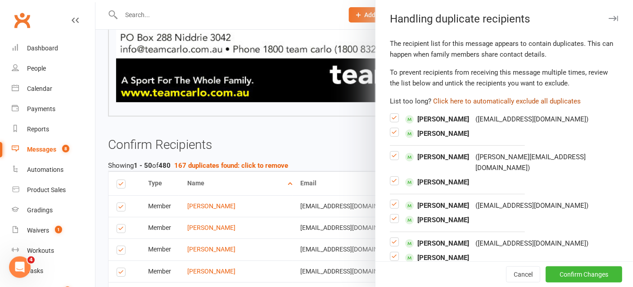
click at [503, 98] on button "Click here to automatically exclude all duplicates" at bounding box center [507, 101] width 148 height 11
click at [581, 269] on button "Confirm Changes" at bounding box center [584, 275] width 77 height 16
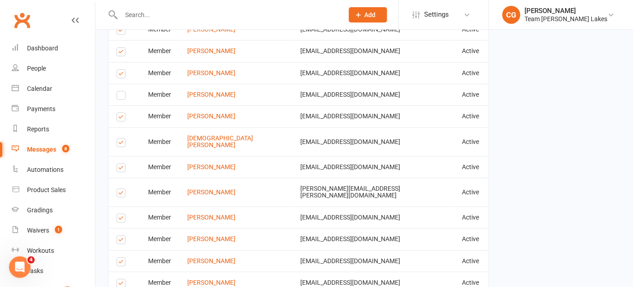
scroll to position [1837, 0]
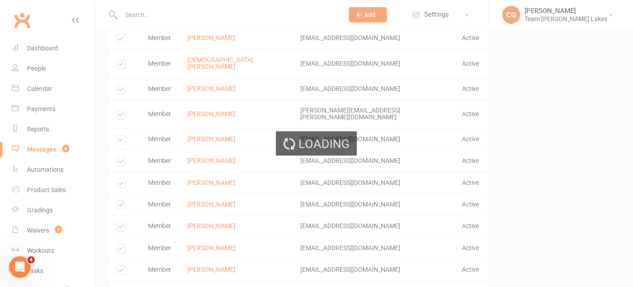
scroll to position [1832, 0]
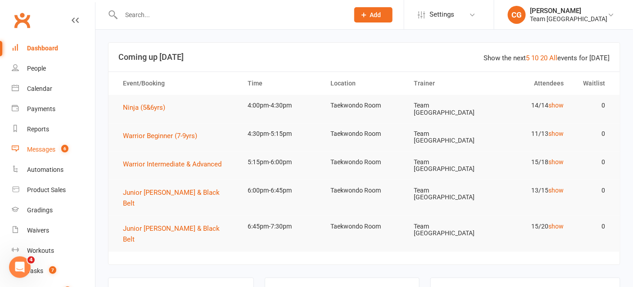
click at [43, 146] on div "Messages" at bounding box center [41, 149] width 28 height 7
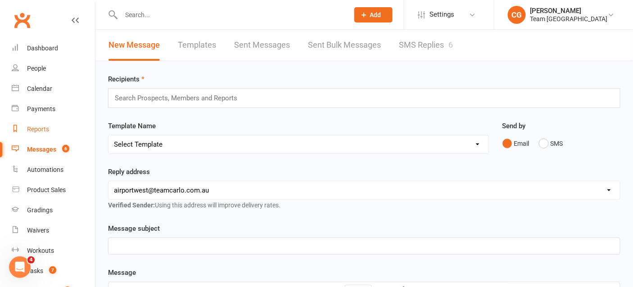
click at [36, 127] on div "Reports" at bounding box center [38, 129] width 22 height 7
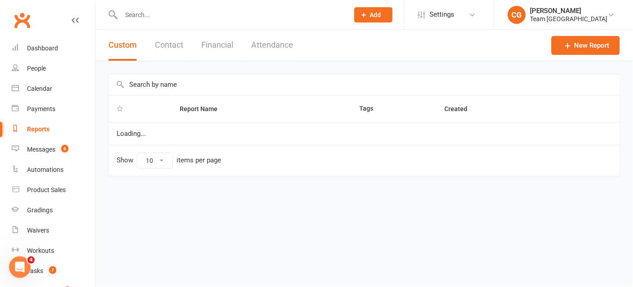
select select "100"
click at [143, 75] on input "text" at bounding box center [363, 84] width 511 height 21
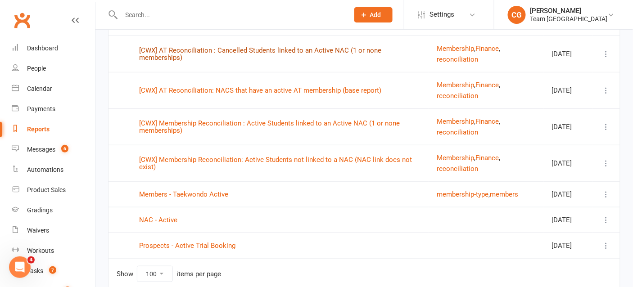
scroll to position [184, 0]
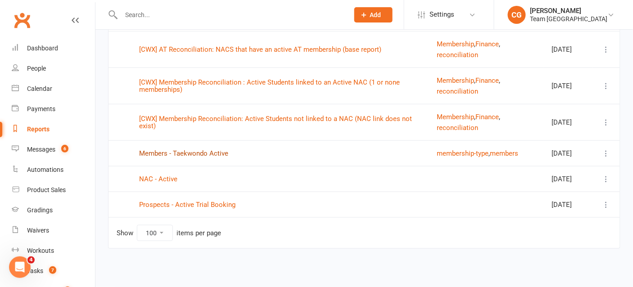
type input "active"
click at [205, 154] on link "Members - Taekwondo Active" at bounding box center [183, 153] width 89 height 8
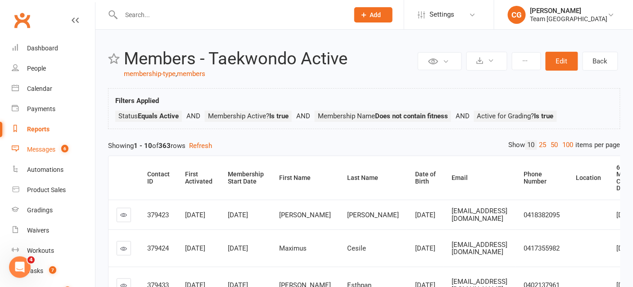
click at [34, 149] on div "Messages" at bounding box center [41, 149] width 28 height 7
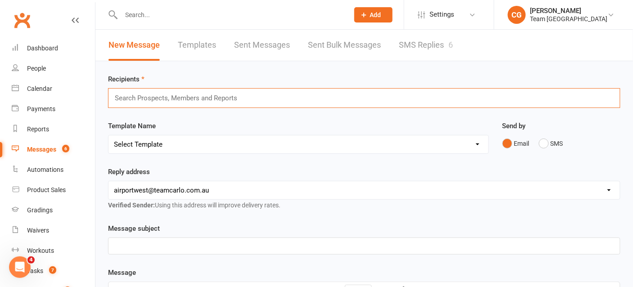
click at [198, 95] on input "text" at bounding box center [180, 98] width 132 height 12
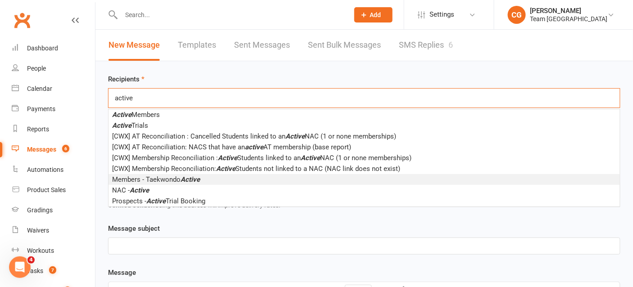
type input "active"
click at [182, 178] on em "Active" at bounding box center [190, 180] width 19 height 8
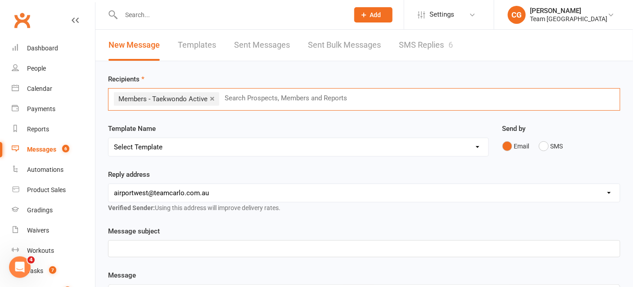
click at [199, 192] on select "[EMAIL_ADDRESS][DOMAIN_NAME] [EMAIL_ADDRESS][DOMAIN_NAME] [EMAIL_ADDRESS][DOMAI…" at bounding box center [363, 193] width 511 height 18
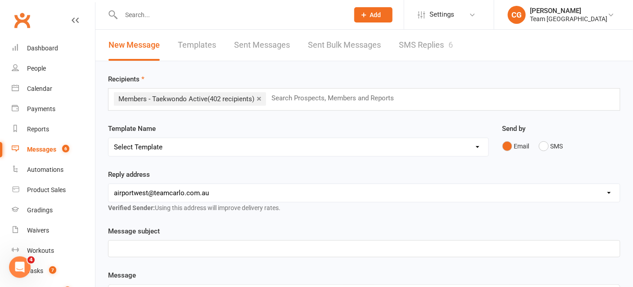
select select "7"
click at [108, 184] on select "[EMAIL_ADDRESS][DOMAIN_NAME] [EMAIL_ADDRESS][DOMAIN_NAME] [EMAIL_ADDRESS][DOMAI…" at bounding box center [363, 193] width 511 height 18
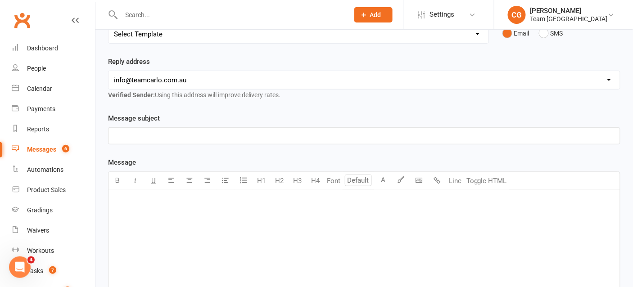
scroll to position [117, 0]
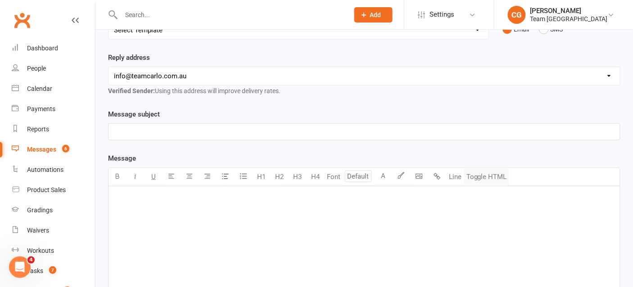
click at [486, 176] on button "Toggle HTML" at bounding box center [486, 177] width 45 height 18
click at [210, 210] on textarea at bounding box center [364, 253] width 512 height 135
paste textarea "<p><img src="[URL][DOMAIN_NAME]" data-asset-id="25659b10-367b-4b0e-b71d-00a3918…"
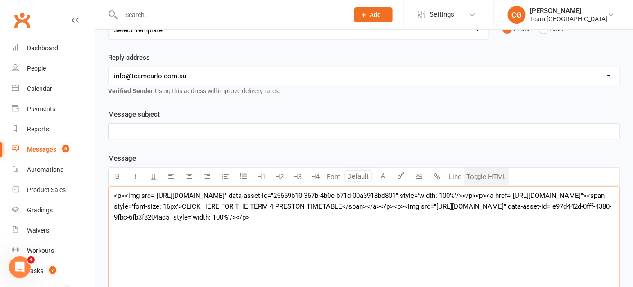
type textarea "<p><img src="[URL][DOMAIN_NAME]" data-asset-id="25659b10-367b-4b0e-b71d-00a3918…"
click at [490, 172] on button "Toggle HTML" at bounding box center [486, 177] width 45 height 18
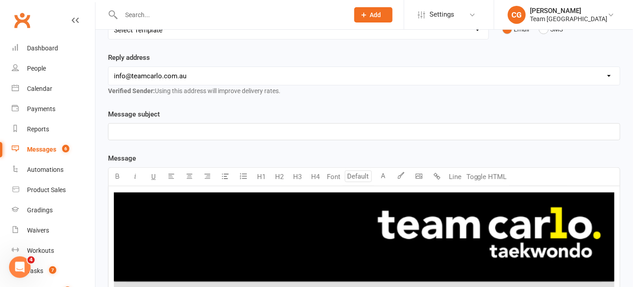
click at [178, 131] on p "﻿" at bounding box center [364, 132] width 501 height 11
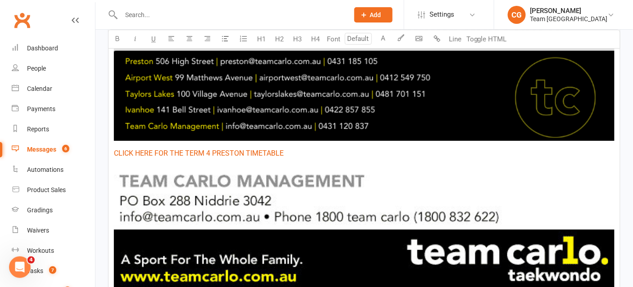
scroll to position [875, 0]
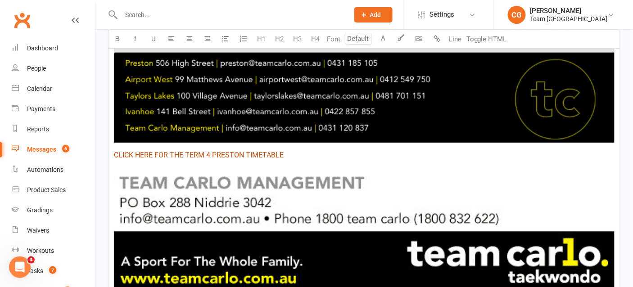
type input "16"
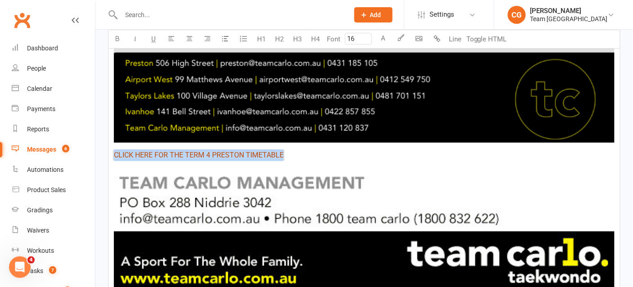
drag, startPoint x: 282, startPoint y: 153, endPoint x: 113, endPoint y: 149, distance: 168.9
click at [114, 151] on span "CLICK HERE FOR THE TERM 4 PRESTON TIMETABLE" at bounding box center [199, 155] width 170 height 9
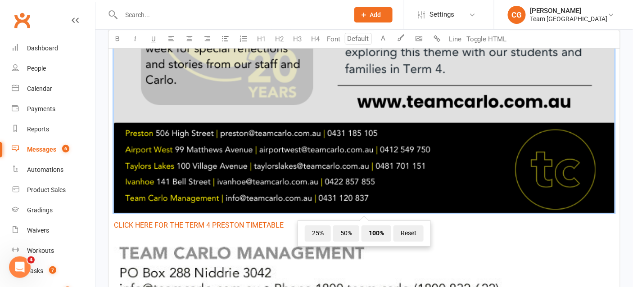
scroll to position [813, 0]
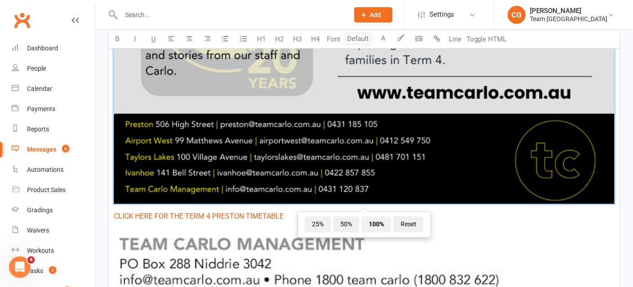
click at [380, 221] on span "100%" at bounding box center [376, 225] width 30 height 16
click at [348, 221] on span "50%" at bounding box center [346, 225] width 26 height 16
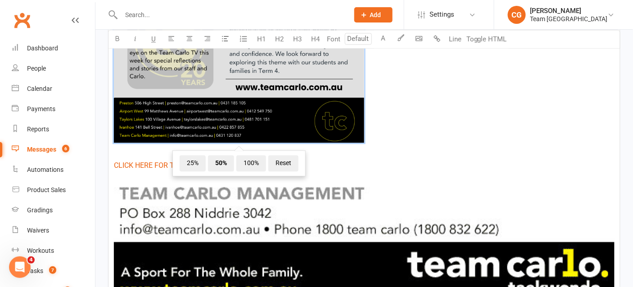
scroll to position [530, 0]
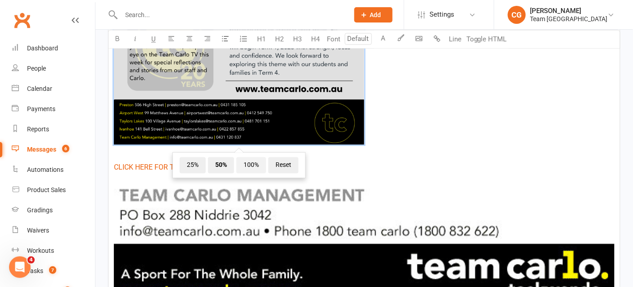
click at [248, 165] on span "100%" at bounding box center [251, 165] width 30 height 16
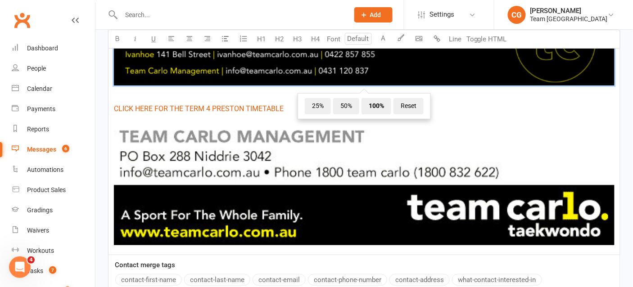
scroll to position [946, 0]
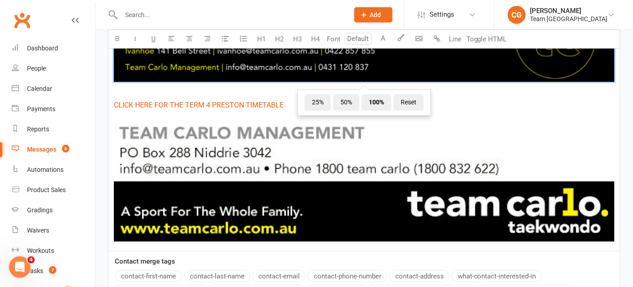
click at [264, 176] on img at bounding box center [364, 177] width 501 height 127
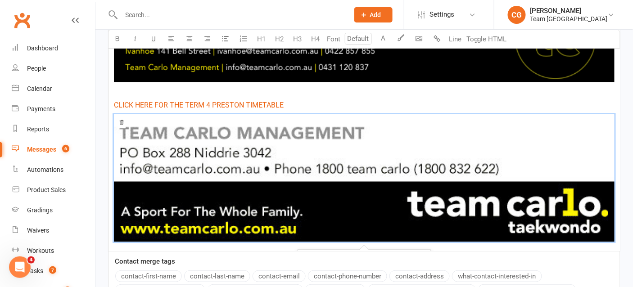
scroll to position [24, 0]
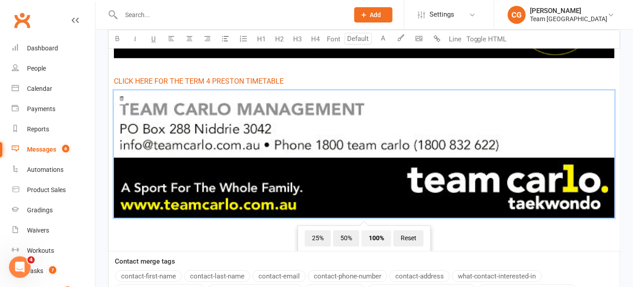
click at [377, 237] on span "100%" at bounding box center [376, 238] width 30 height 16
click at [345, 238] on span "50%" at bounding box center [346, 238] width 26 height 16
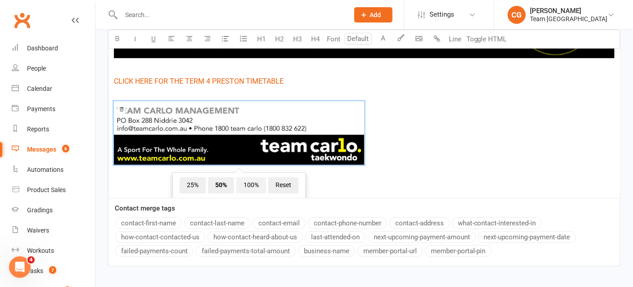
click at [250, 181] on span "100%" at bounding box center [251, 185] width 30 height 16
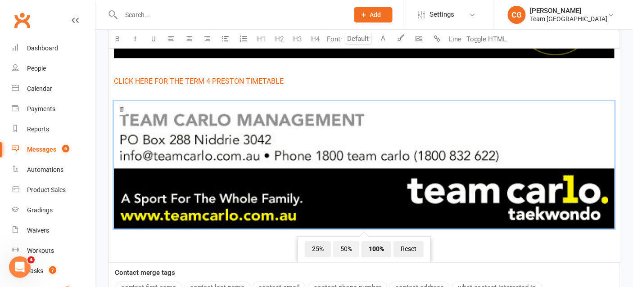
click at [351, 247] on span "50%" at bounding box center [346, 249] width 26 height 16
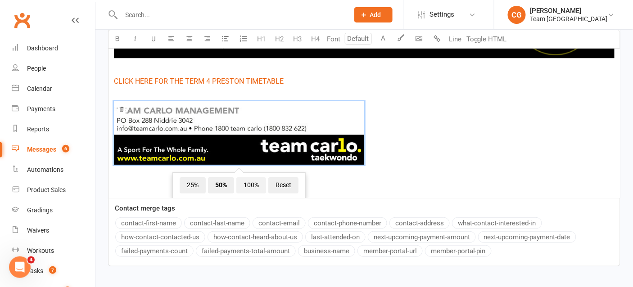
click at [252, 184] on span "100%" at bounding box center [251, 185] width 30 height 16
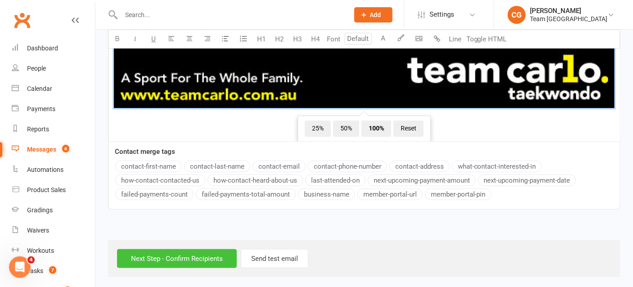
scroll to position [0, 0]
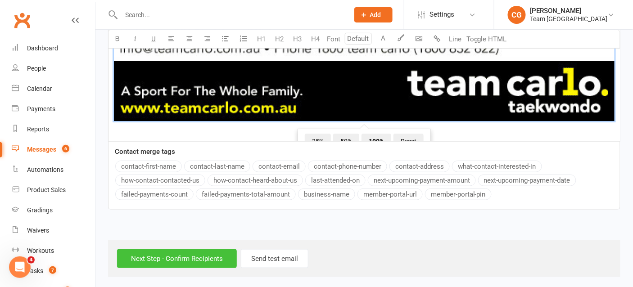
click at [176, 258] on input "Next Step - Confirm Recipients" at bounding box center [177, 258] width 120 height 19
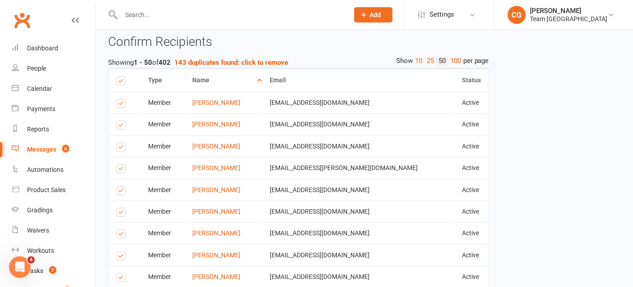
scroll to position [802, 0]
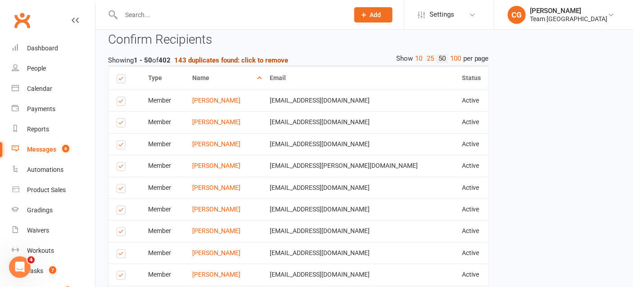
click at [227, 57] on strong "143 duplicates found: click to remove" at bounding box center [231, 60] width 114 height 8
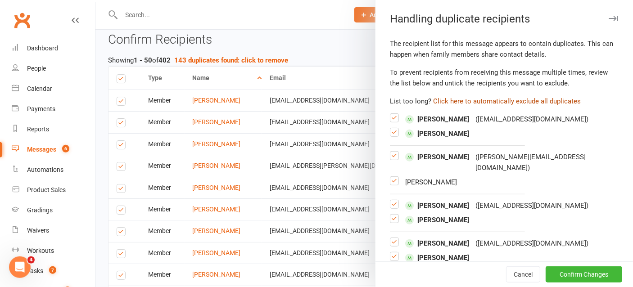
click at [474, 99] on button "Click here to automatically exclude all duplicates" at bounding box center [507, 101] width 148 height 11
click at [588, 275] on button "Confirm Changes" at bounding box center [584, 275] width 77 height 16
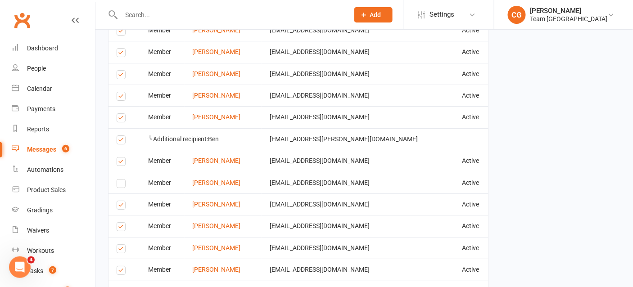
scroll to position [1837, 0]
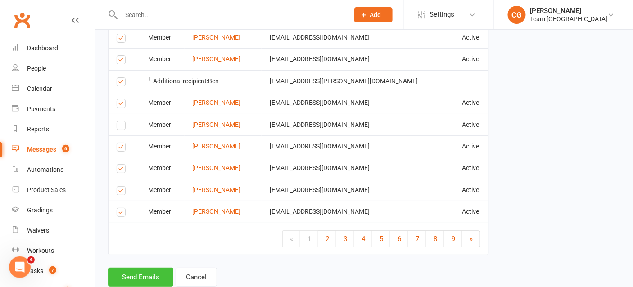
click at [152, 268] on button "Send Emails" at bounding box center [140, 277] width 65 height 19
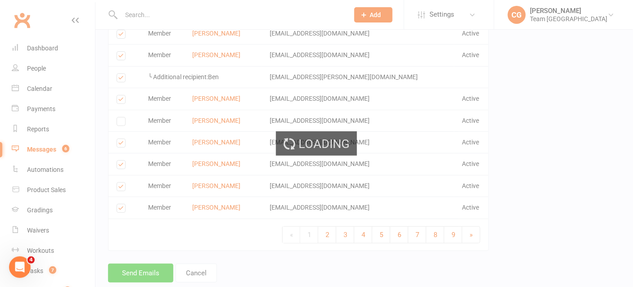
scroll to position [1833, 0]
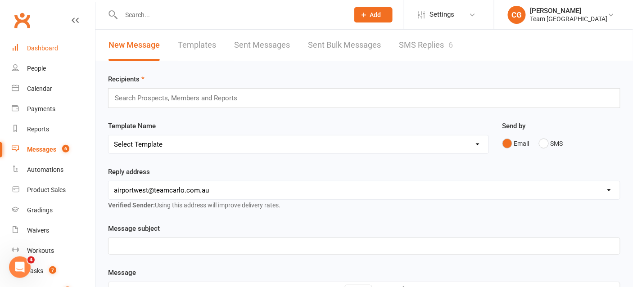
click at [41, 52] on link "Dashboard" at bounding box center [53, 48] width 83 height 20
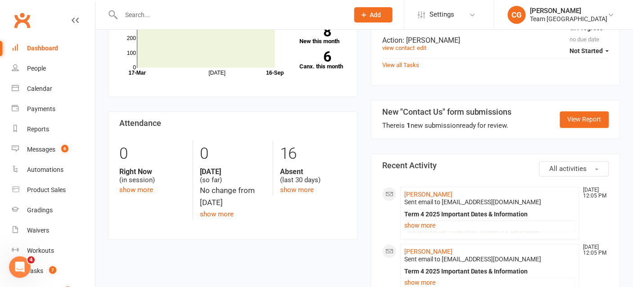
scroll to position [368, 0]
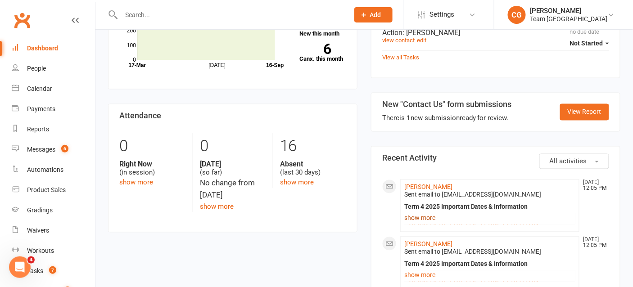
click at [422, 212] on link "show more" at bounding box center [489, 218] width 171 height 13
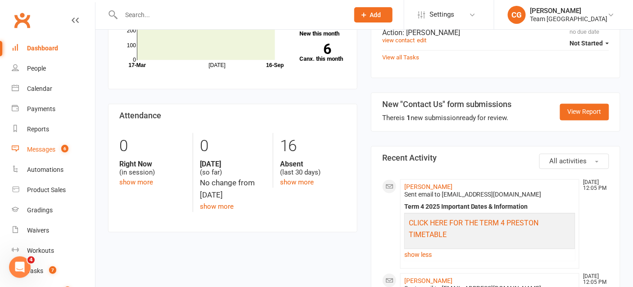
click at [37, 149] on div "Messages" at bounding box center [41, 149] width 28 height 7
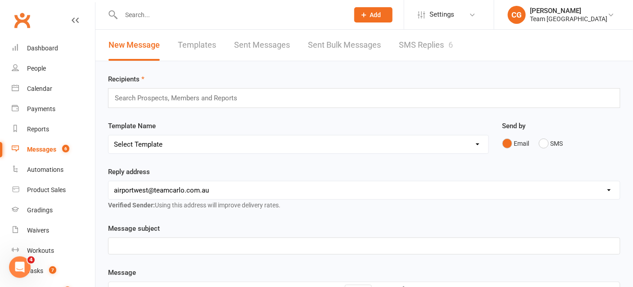
click at [157, 97] on input "text" at bounding box center [180, 98] width 132 height 12
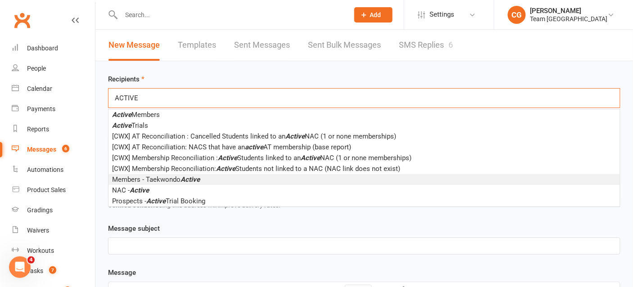
type input "ACTIVE"
click at [172, 179] on span "Members - Taekwondo Active" at bounding box center [156, 180] width 88 height 8
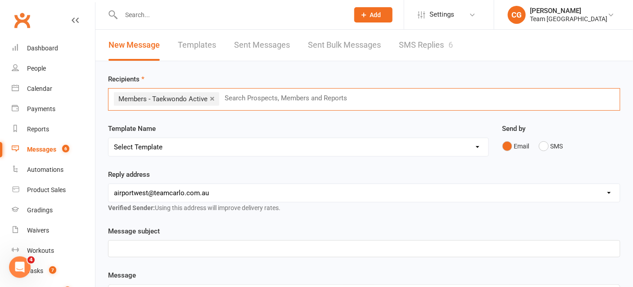
click at [140, 188] on select "[EMAIL_ADDRESS][DOMAIN_NAME] [EMAIL_ADDRESS][DOMAIN_NAME] [EMAIL_ADDRESS][DOMAI…" at bounding box center [363, 193] width 511 height 18
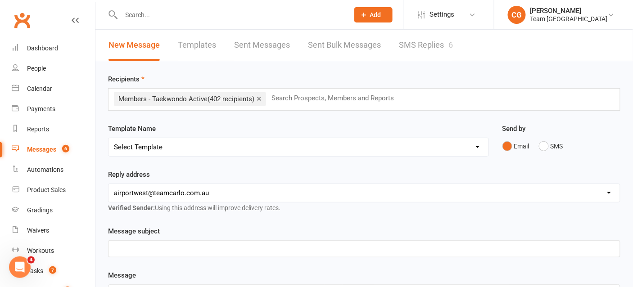
select select "7"
click at [108, 184] on select "[EMAIL_ADDRESS][DOMAIN_NAME] [EMAIL_ADDRESS][DOMAIN_NAME] [EMAIL_ADDRESS][DOMAI…" at bounding box center [363, 193] width 511 height 18
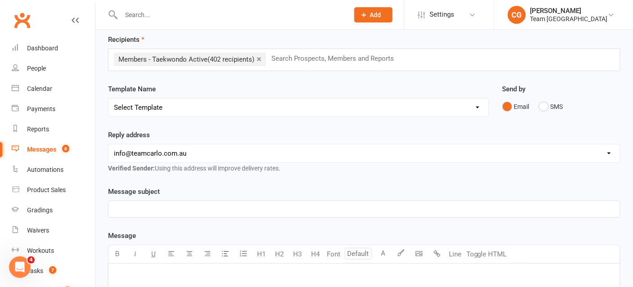
scroll to position [41, 0]
click at [127, 209] on p "﻿" at bounding box center [364, 208] width 501 height 11
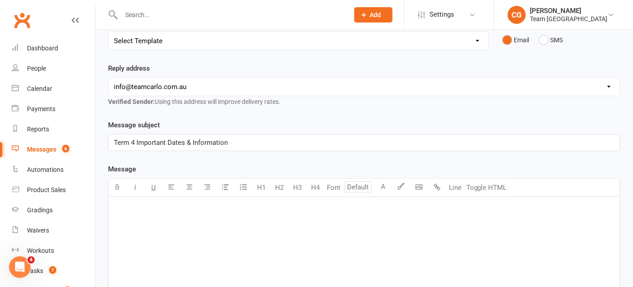
scroll to position [107, 0]
click at [175, 205] on p "﻿" at bounding box center [364, 208] width 501 height 11
click at [487, 180] on button "Toggle HTML" at bounding box center [486, 187] width 45 height 18
click at [143, 213] on textarea at bounding box center [364, 263] width 512 height 135
paste textarea "<p><img src="[URL][DOMAIN_NAME]" data-asset-id="85b90305-c5ab-4105-be91-401af3c…"
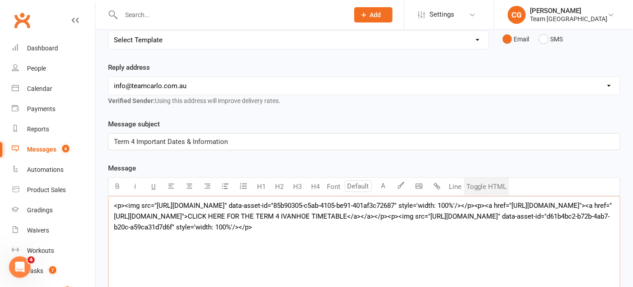
type textarea "<p><img src="[URL][DOMAIN_NAME]" data-asset-id="85b90305-c5ab-4105-be91-401af3c…"
click at [497, 183] on button "Toggle HTML" at bounding box center [486, 187] width 45 height 18
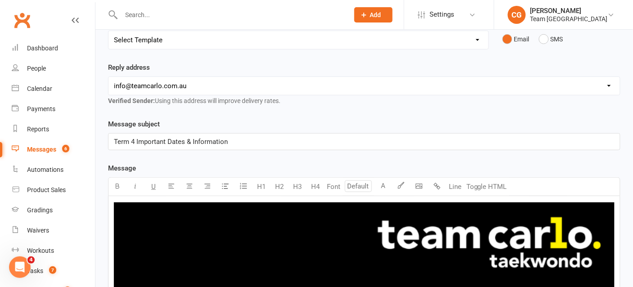
click at [115, 138] on span "Term 4 Important Dates & Information" at bounding box center [171, 142] width 114 height 8
click at [237, 139] on p "Term 4 Important Dates & Information" at bounding box center [364, 141] width 501 height 11
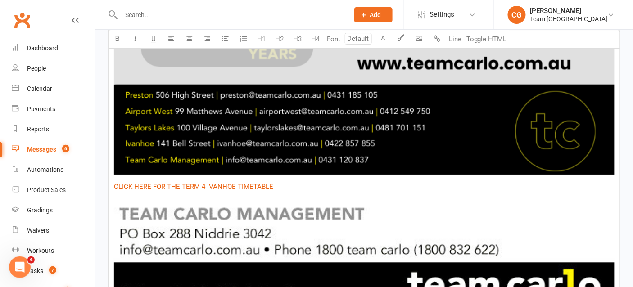
scroll to position [862, 0]
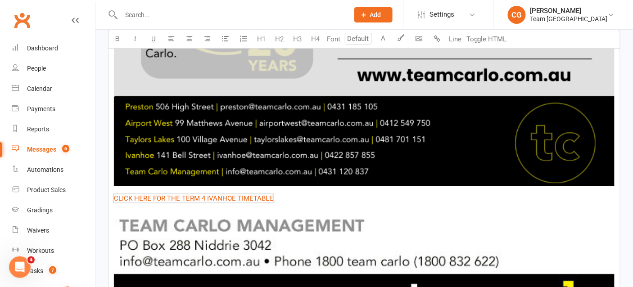
scroll to position [829, 0]
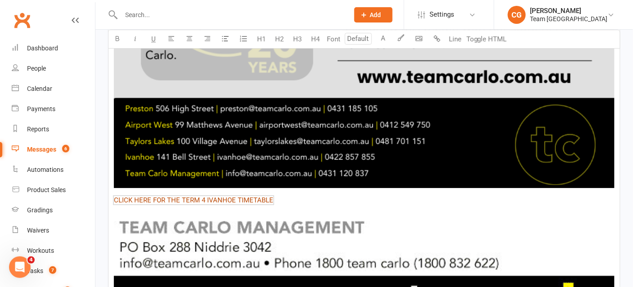
click at [230, 196] on span "CLICK HERE FOR THE TERM 4 IVANHOE TIMETABLE" at bounding box center [193, 200] width 159 height 8
click at [253, 196] on span "CLICK HERE FOR THE TERM 4 AIRPORT WEST TIMETABLE" at bounding box center [202, 200] width 177 height 8
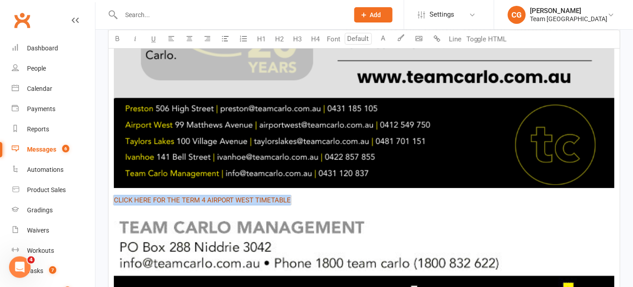
click at [253, 196] on span "CLICK HERE FOR THE TERM 4 AIRPORT WEST TIMETABLE" at bounding box center [202, 200] width 177 height 8
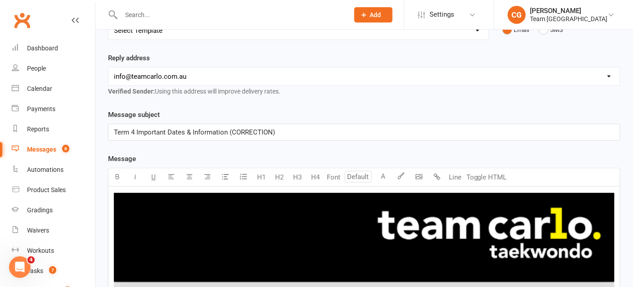
scroll to position [0, 0]
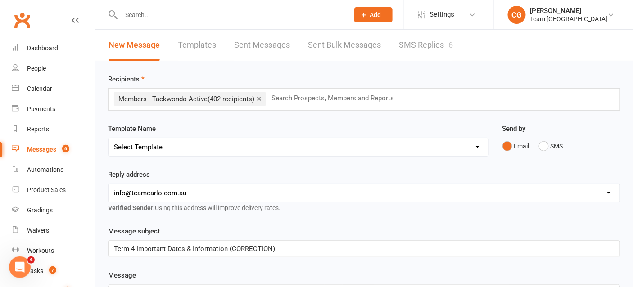
click at [274, 245] on span "Term 4 Important Dates & Information (CORRECTION)" at bounding box center [194, 249] width 161 height 8
drag, startPoint x: 272, startPoint y: 245, endPoint x: 233, endPoint y: 245, distance: 39.6
click at [233, 245] on span "Term 4 Important Dates & Information (CORRECTION)" at bounding box center [194, 249] width 161 height 8
drag, startPoint x: 331, startPoint y: 244, endPoint x: 230, endPoint y: 244, distance: 101.3
click at [230, 244] on p "Term 4 Important Dates & Information (TIMETABLE CORRECTION)" at bounding box center [364, 249] width 501 height 11
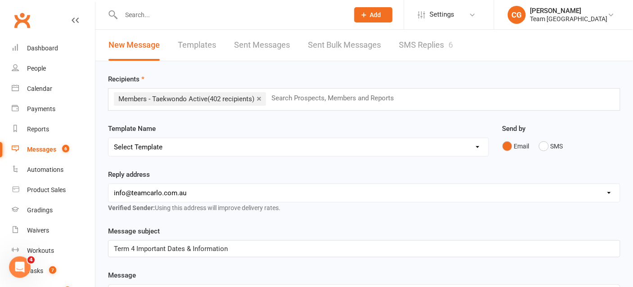
click at [112, 248] on div "Term 4 Important Dates & Information" at bounding box center [363, 249] width 511 height 16
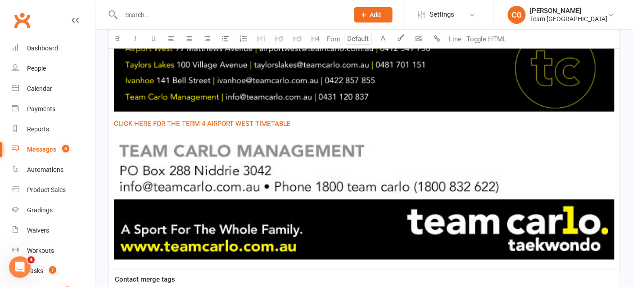
scroll to position [896, 0]
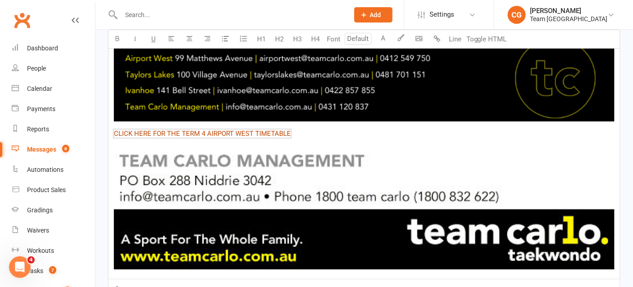
click at [187, 130] on span "CLICK HERE FOR THE TERM 4 AIRPORT WEST TIMETABLE" at bounding box center [202, 134] width 177 height 8
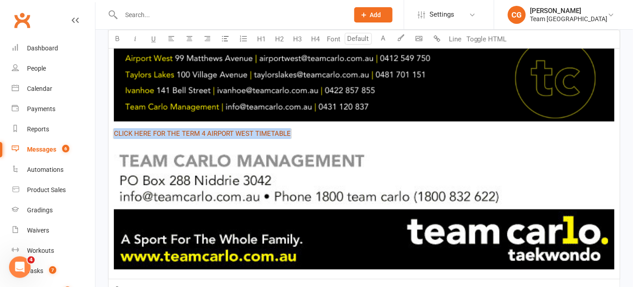
click at [187, 130] on span "CLICK HERE FOR THE TERM 4 AIRPORT WEST TIMETABLE" at bounding box center [202, 134] width 177 height 8
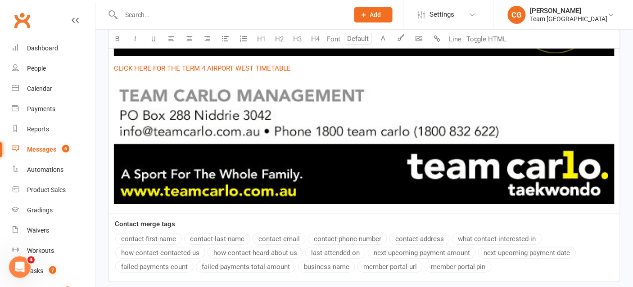
scroll to position [1034, 0]
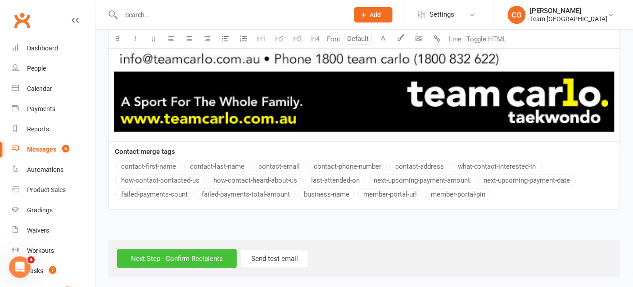
click at [176, 253] on input "Next Step - Confirm Recipients" at bounding box center [177, 258] width 120 height 19
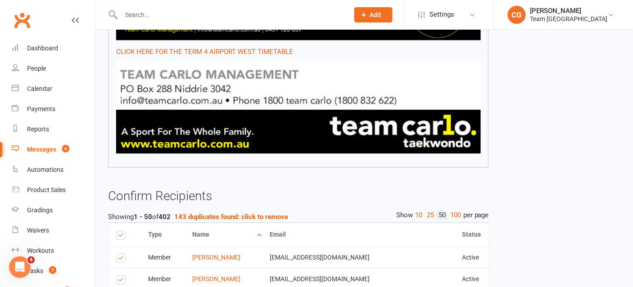
scroll to position [645, 0]
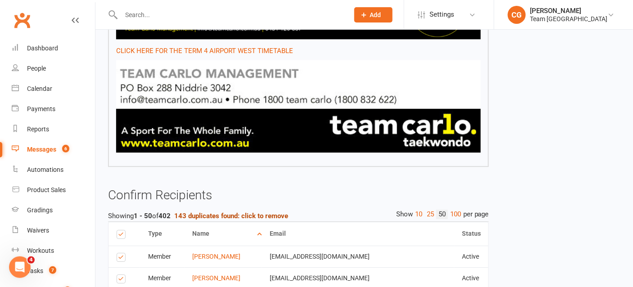
click at [212, 214] on strong "143 duplicates found: click to remove" at bounding box center [231, 216] width 114 height 8
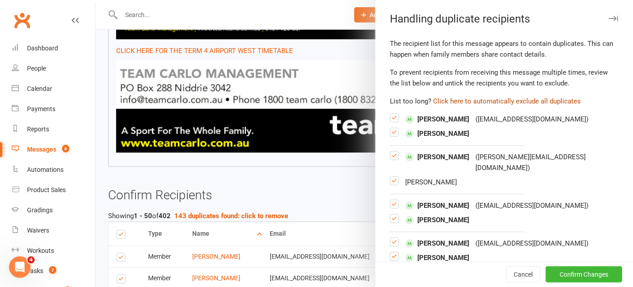
click at [539, 98] on button "Click here to automatically exclude all duplicates" at bounding box center [507, 101] width 148 height 11
click at [572, 273] on button "Confirm Changes" at bounding box center [584, 275] width 77 height 16
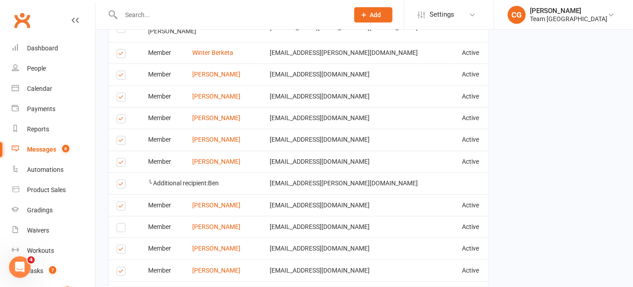
scroll to position [1837, 0]
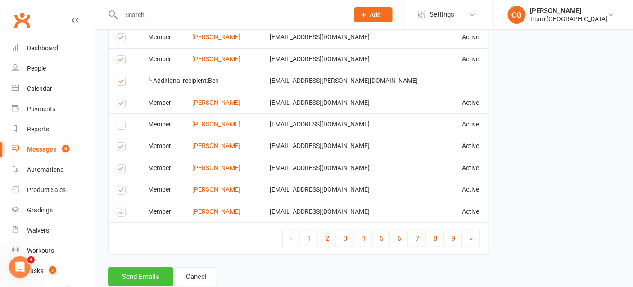
click at [147, 267] on button "Send Emails" at bounding box center [140, 276] width 65 height 19
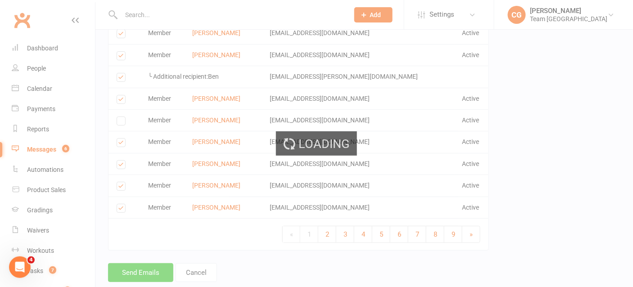
scroll to position [1832, 0]
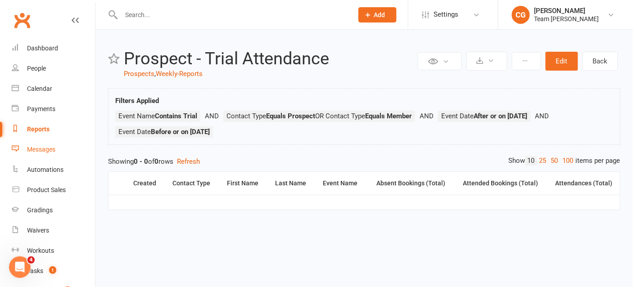
click at [44, 148] on div "Messages" at bounding box center [41, 149] width 28 height 7
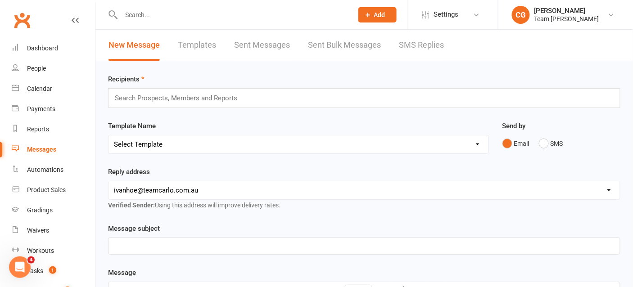
click at [205, 42] on link "Templates" at bounding box center [197, 45] width 38 height 31
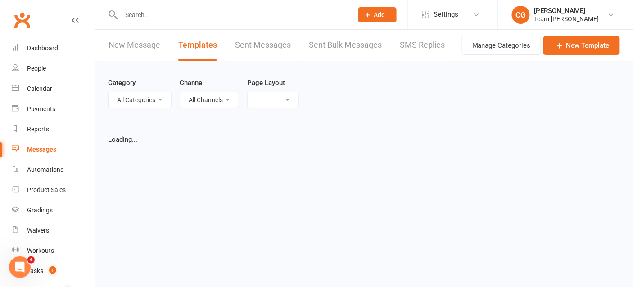
select select "list"
select select "100"
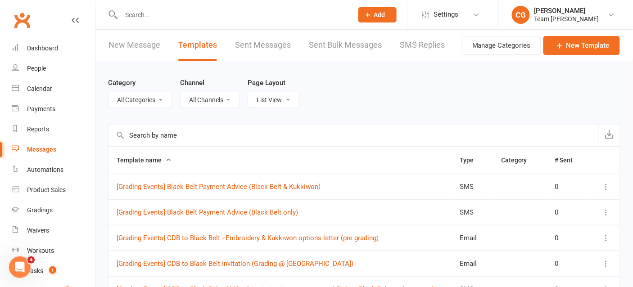
click at [141, 45] on link "New Message" at bounding box center [134, 45] width 52 height 31
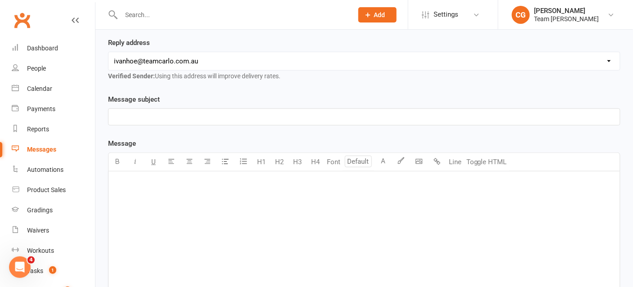
scroll to position [133, 0]
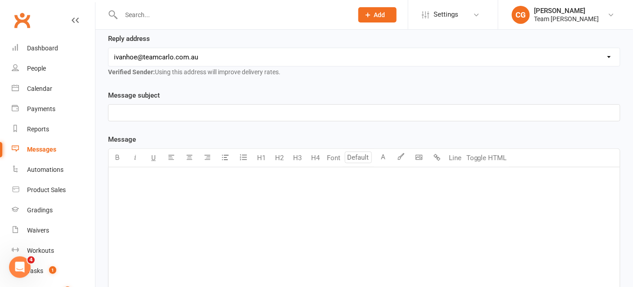
click at [179, 186] on div "﻿" at bounding box center [363, 234] width 511 height 135
click at [480, 159] on button "Toggle HTML" at bounding box center [486, 158] width 45 height 18
paste textarea "<p><img src="https://assets.clubworx.com/assets/868/attached/85b90305-c5ab-4105…"
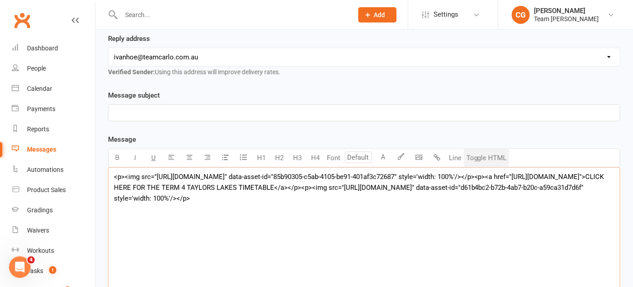
type textarea "<p><img src="https://assets.clubworx.com/assets/868/attached/85b90305-c5ab-4105…"
click at [482, 153] on button "Toggle HTML" at bounding box center [486, 158] width 45 height 18
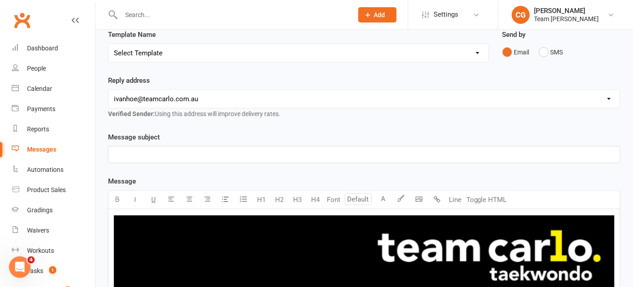
scroll to position [87, 0]
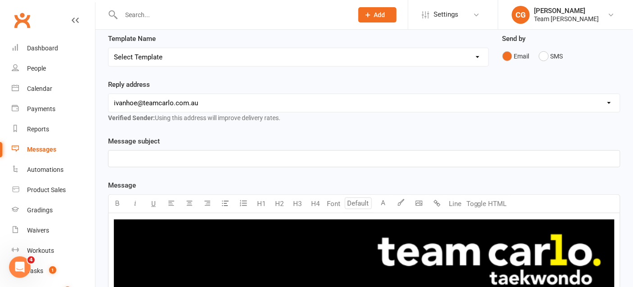
click at [187, 98] on select "hello@clubworx.com ivanhoe@teamcarlo.com.au carlo@teamcarlo.com.au carlo+ivanho…" at bounding box center [363, 103] width 511 height 18
select select "6"
click at [108, 94] on select "hello@clubworx.com ivanhoe@teamcarlo.com.au carlo@teamcarlo.com.au carlo+ivanho…" at bounding box center [363, 103] width 511 height 18
click at [141, 155] on p "﻿" at bounding box center [364, 159] width 501 height 11
click at [129, 157] on span "TERM4 2025" at bounding box center [133, 159] width 38 height 8
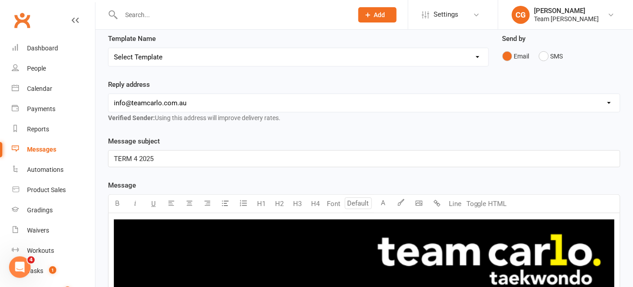
click at [167, 154] on p "TERM 4 2025" at bounding box center [364, 159] width 501 height 11
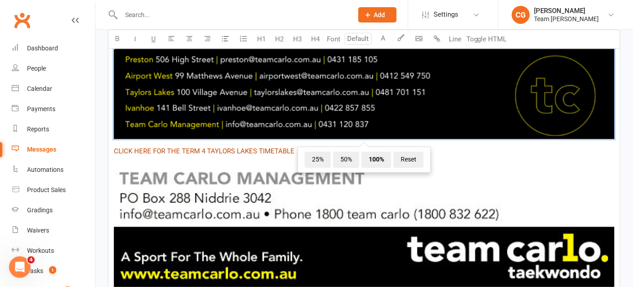
scroll to position [166, 0]
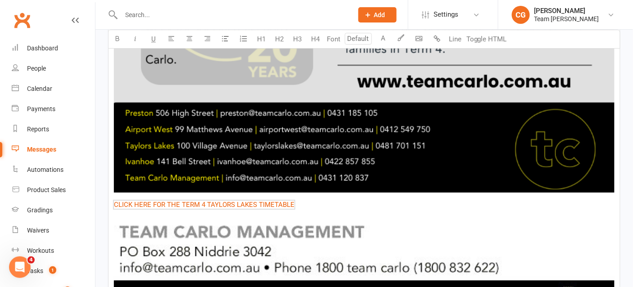
scroll to position [861, 0]
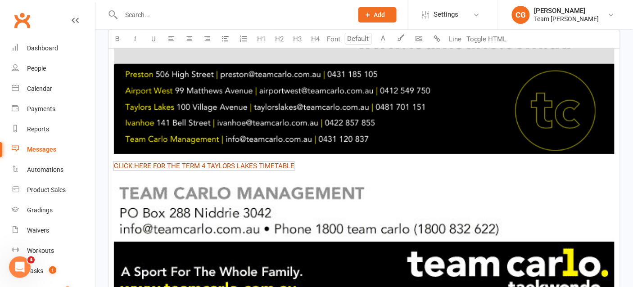
click at [223, 163] on span "CLICK HERE FOR THE TERM 4 TAYLORS LAKES TIMETABLE" at bounding box center [204, 166] width 181 height 8
click at [257, 162] on span "CLICK HERE FOR THE TERM 4 TAYLORS LAKES TIMETABLE" at bounding box center [204, 166] width 181 height 8
click at [244, 164] on span "CLICK HERE FOR THE TERM 4 IVANHOE TIMETABLE" at bounding box center [193, 166] width 159 height 8
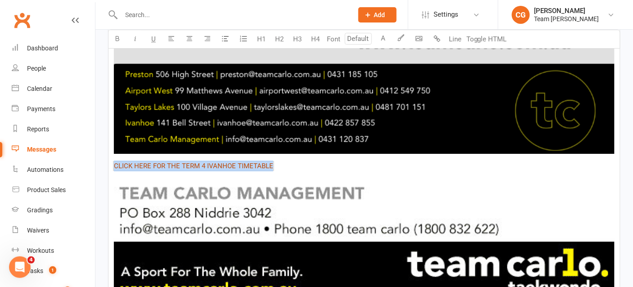
click at [244, 164] on span "CLICK HERE FOR THE TERM 4 IVANHOE TIMETABLE" at bounding box center [193, 166] width 159 height 8
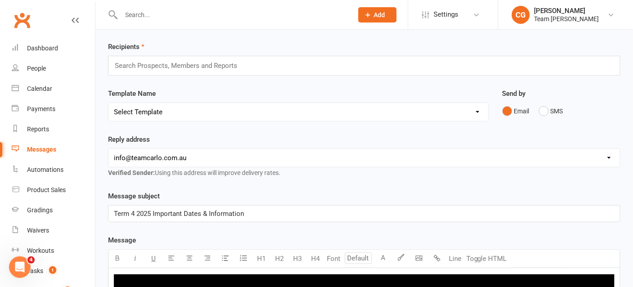
scroll to position [0, 0]
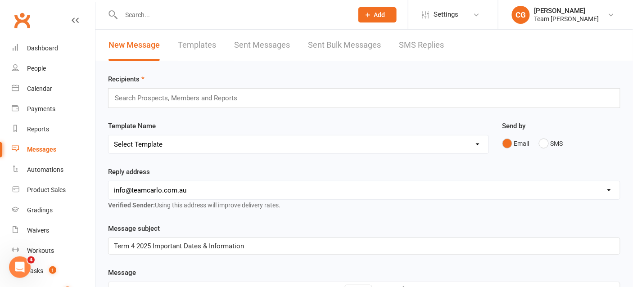
click at [193, 97] on input "text" at bounding box center [180, 98] width 132 height 12
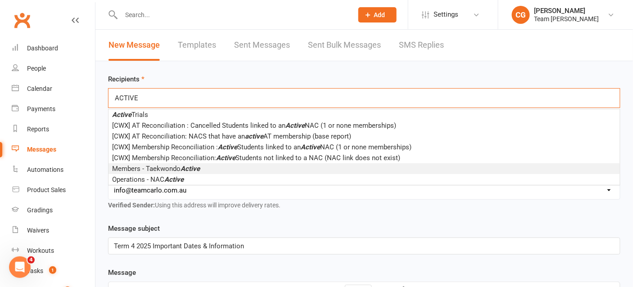
type input "ACTIVE"
click at [191, 168] on em "Active" at bounding box center [190, 169] width 19 height 8
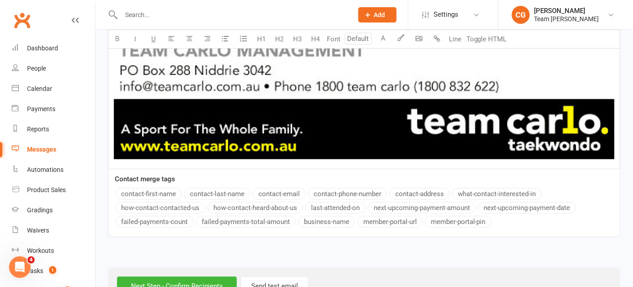
scroll to position [1034, 0]
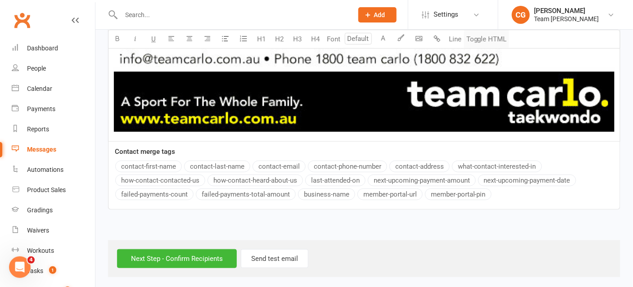
click at [489, 38] on button "Toggle HTML" at bounding box center [486, 39] width 45 height 18
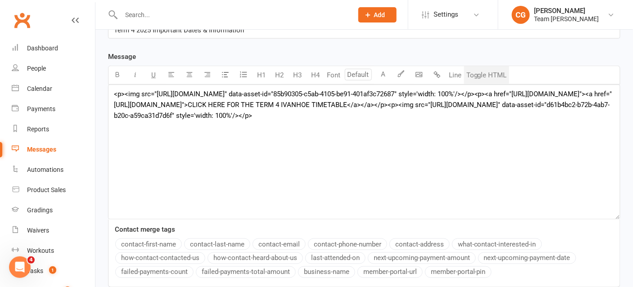
scroll to position [215, 0]
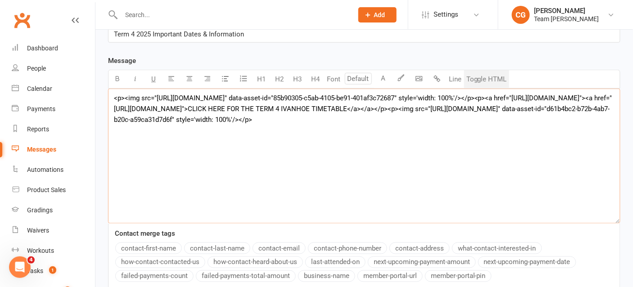
drag, startPoint x: 619, startPoint y: 140, endPoint x: 114, endPoint y: 91, distance: 507.4
click at [114, 91] on textarea "<p><img src="[URL][DOMAIN_NAME]" data-asset-id="85b90305-c5ab-4105-be91-401af3c…" at bounding box center [364, 156] width 512 height 135
click at [493, 76] on button "Toggle HTML" at bounding box center [486, 79] width 45 height 18
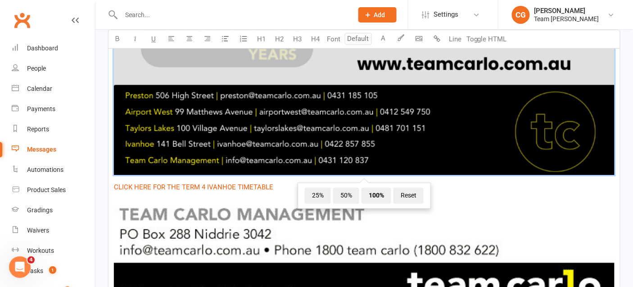
scroll to position [843, 0]
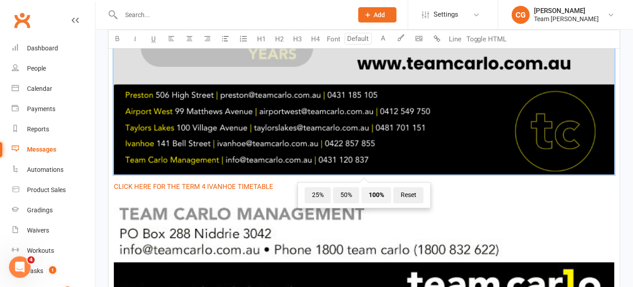
click at [380, 192] on span "100%" at bounding box center [376, 195] width 30 height 16
click at [343, 194] on span "50%" at bounding box center [346, 195] width 26 height 16
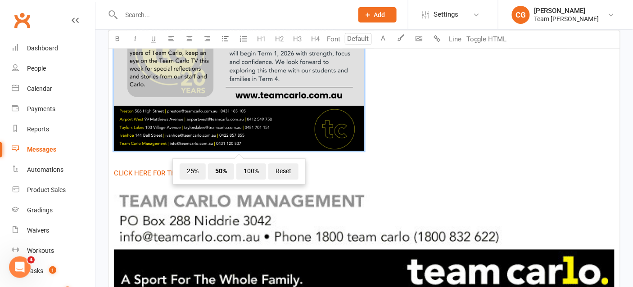
scroll to position [496, 0]
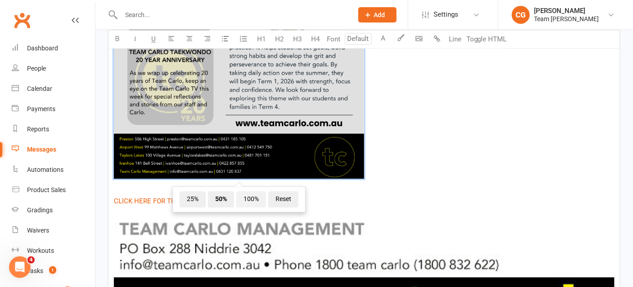
click at [253, 194] on span "100%" at bounding box center [251, 199] width 30 height 16
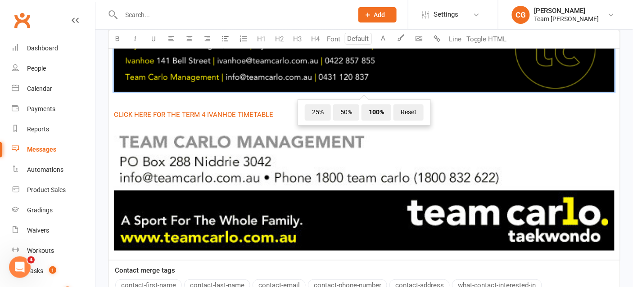
scroll to position [949, 0]
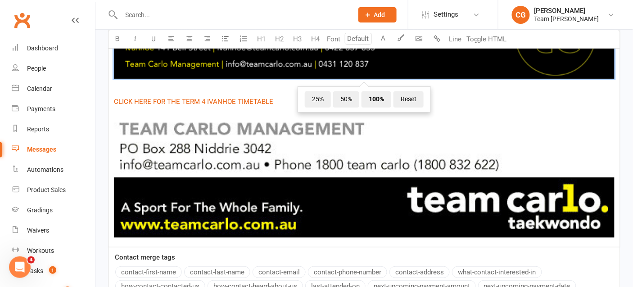
click at [298, 192] on img at bounding box center [364, 173] width 501 height 127
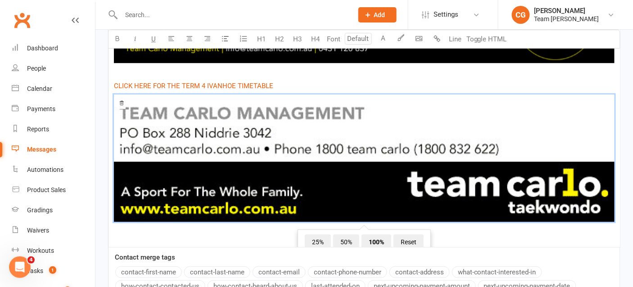
scroll to position [24, 0]
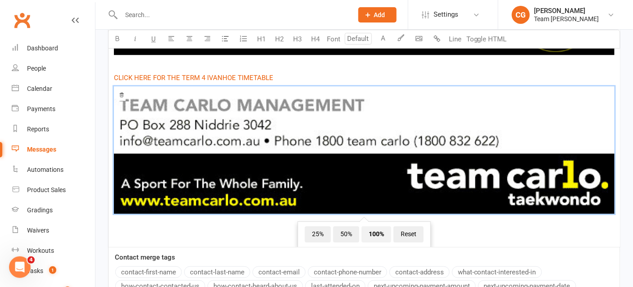
click at [381, 232] on span "100%" at bounding box center [376, 234] width 30 height 16
click at [350, 231] on span "50%" at bounding box center [346, 234] width 26 height 16
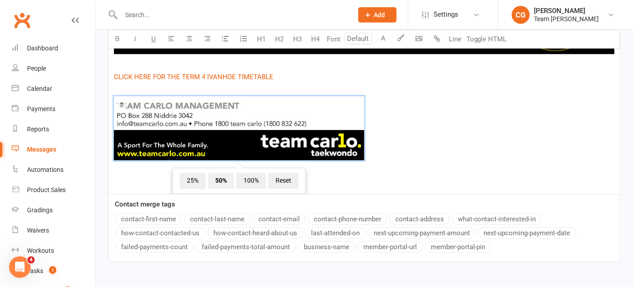
scroll to position [13, 0]
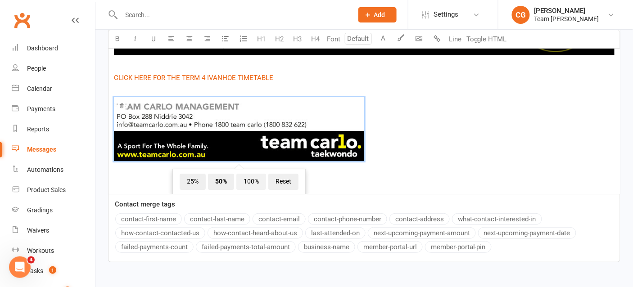
click at [248, 180] on span "100%" at bounding box center [251, 182] width 30 height 16
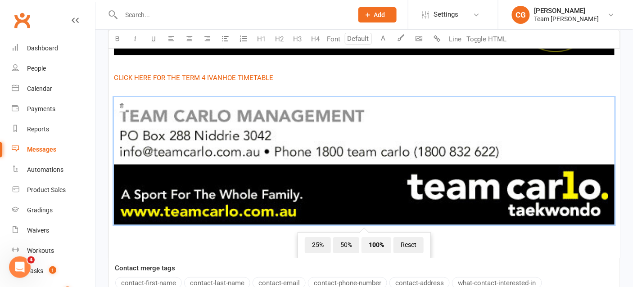
scroll to position [960, 0]
click at [415, 198] on img at bounding box center [364, 160] width 501 height 127
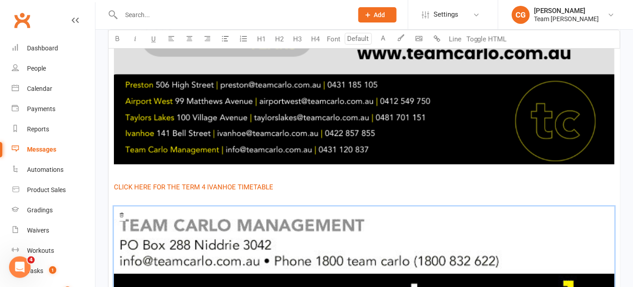
scroll to position [1077, 0]
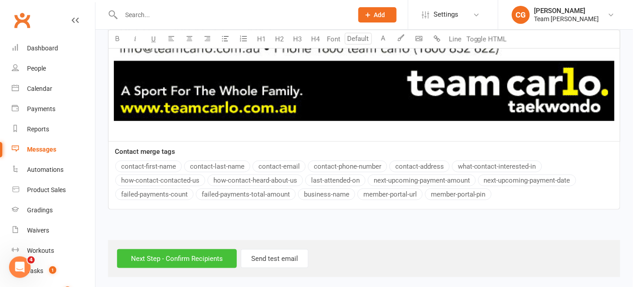
click at [206, 253] on input "Next Step - Confirm Recipients" at bounding box center [177, 258] width 120 height 19
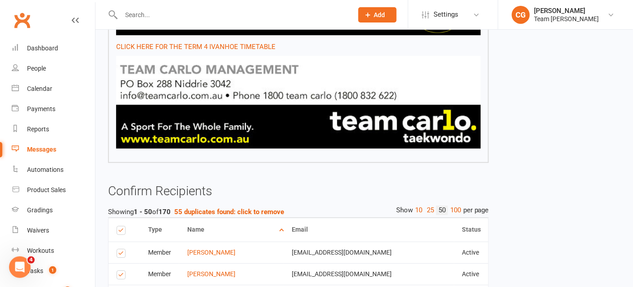
scroll to position [652, 0]
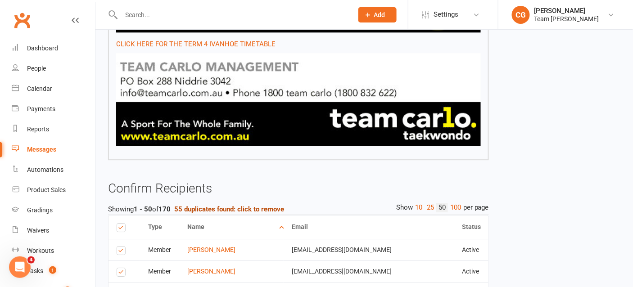
click at [203, 209] on strong "55 duplicates found: click to remove" at bounding box center [229, 209] width 110 height 8
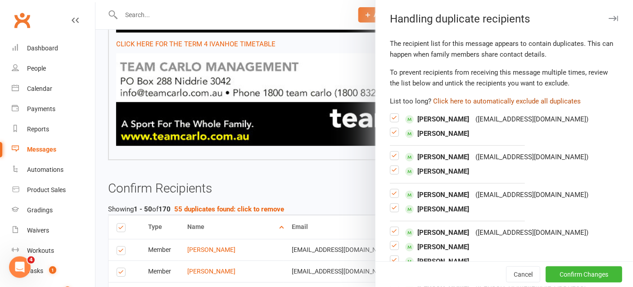
click at [492, 99] on button "Click here to automatically exclude all duplicates" at bounding box center [507, 101] width 148 height 11
click at [574, 273] on button "Confirm Changes" at bounding box center [584, 275] width 77 height 16
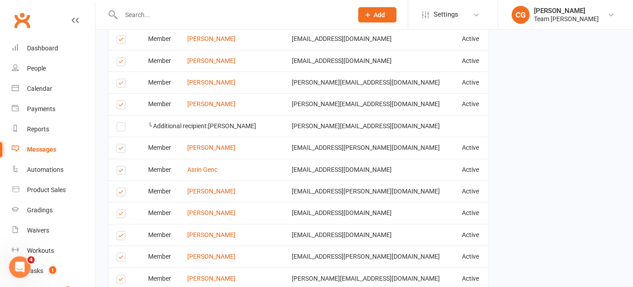
scroll to position [1966, 0]
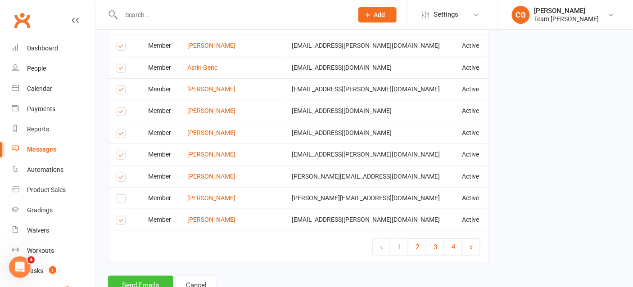
click at [158, 276] on button "Send Emails" at bounding box center [140, 285] width 65 height 19
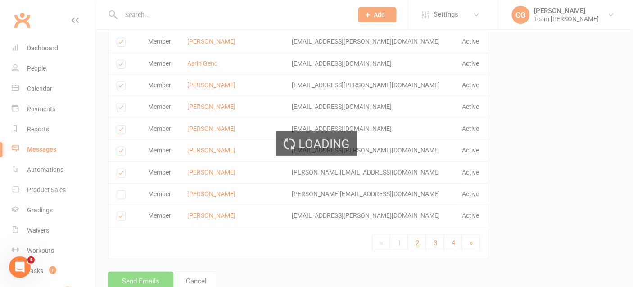
scroll to position [1962, 0]
